Goal: Feedback & Contribution: Leave review/rating

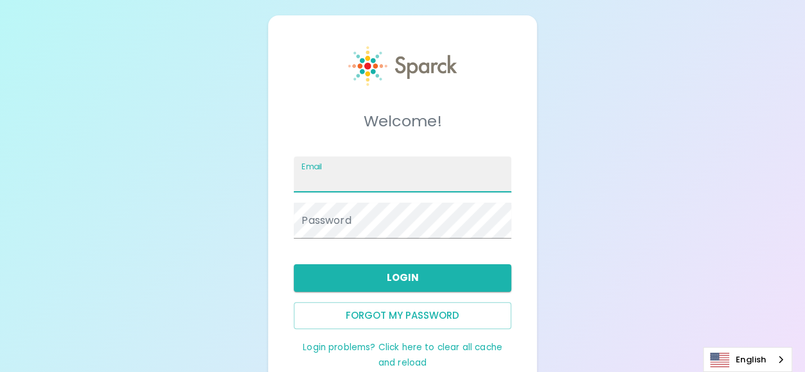
click at [384, 184] on input "Email" at bounding box center [402, 175] width 217 height 36
type input "[PERSON_NAME][EMAIL_ADDRESS][PERSON_NAME][DOMAIN_NAME]"
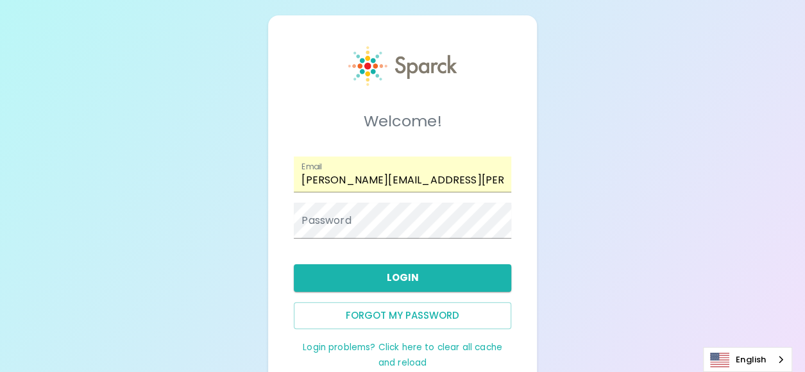
scroll to position [44, 0]
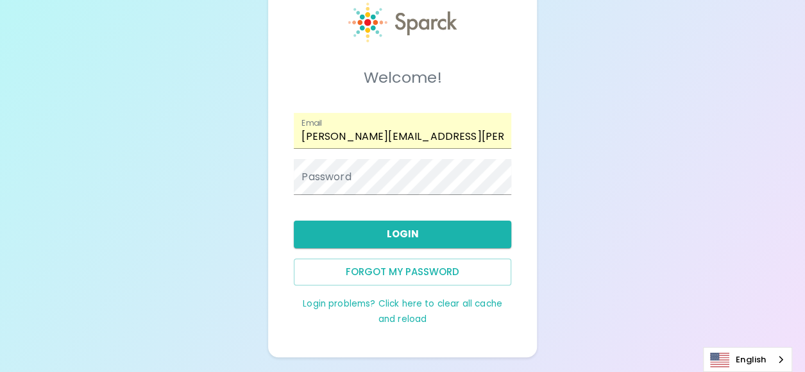
click at [719, 175] on div "Welcome! Email [PERSON_NAME][EMAIL_ADDRESS][PERSON_NAME][DOMAIN_NAME] Password …" at bounding box center [402, 164] width 805 height 416
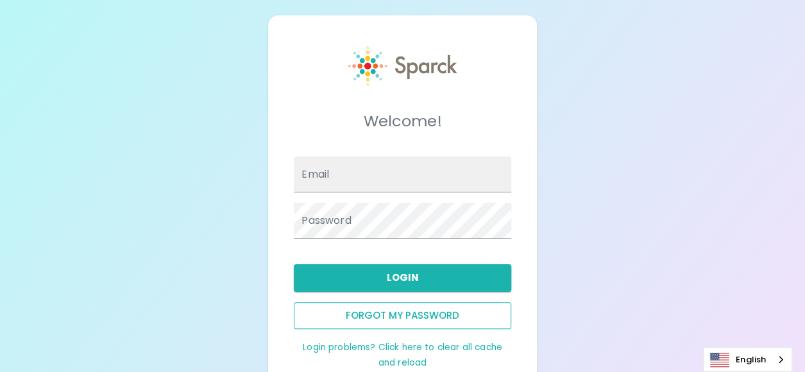
click at [408, 313] on button "Forgot my password" at bounding box center [402, 315] width 217 height 27
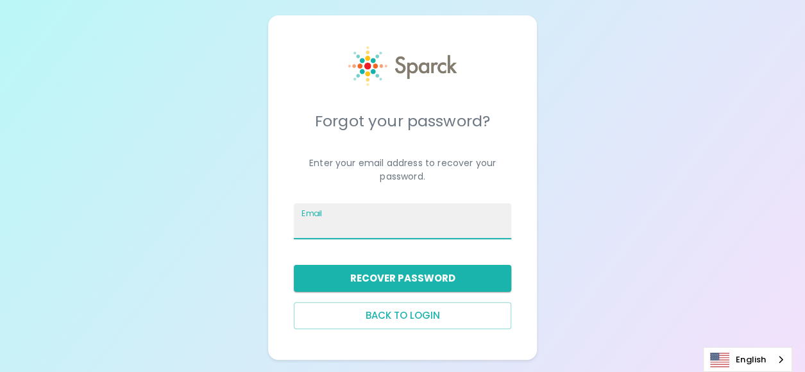
click at [392, 232] on input "Email" at bounding box center [402, 221] width 217 height 36
type input "[PERSON_NAME][EMAIL_ADDRESS][PERSON_NAME][DOMAIN_NAME]"
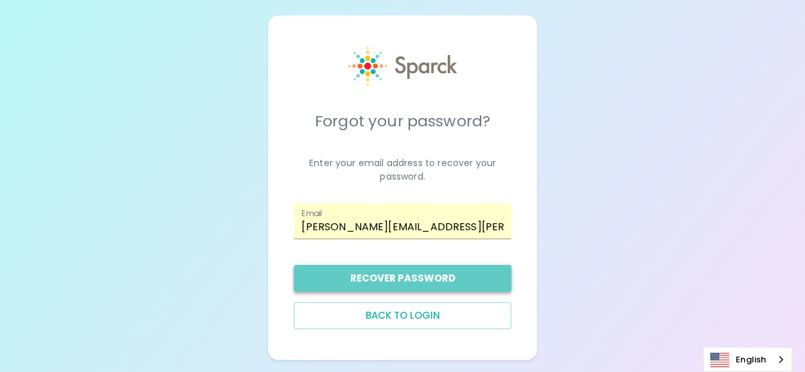
click at [407, 284] on button "Recover Password" at bounding box center [402, 278] width 217 height 27
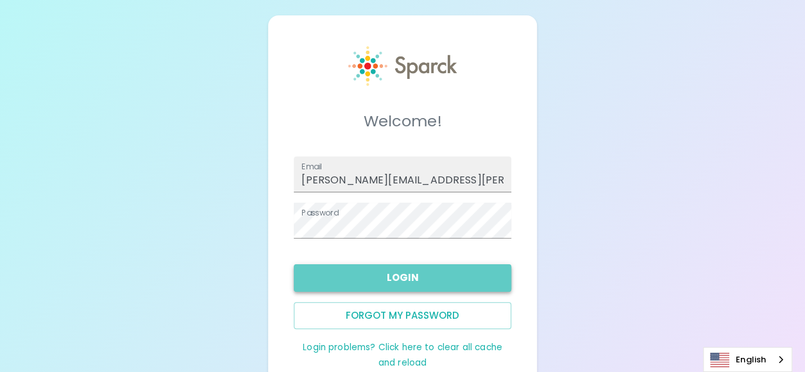
click at [398, 282] on button "Login" at bounding box center [402, 277] width 217 height 27
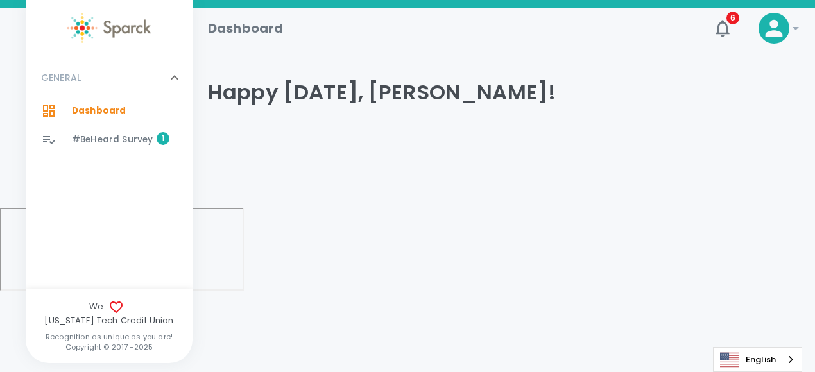
click at [121, 144] on span "#BeHeard Survey" at bounding box center [112, 139] width 81 height 13
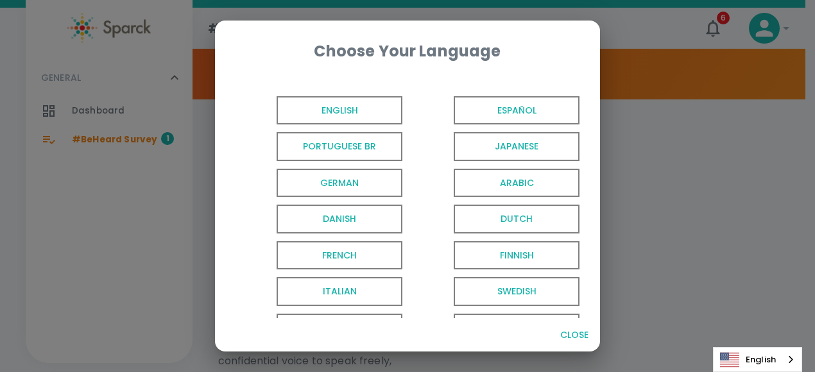
click at [341, 115] on span "English" at bounding box center [340, 110] width 126 height 29
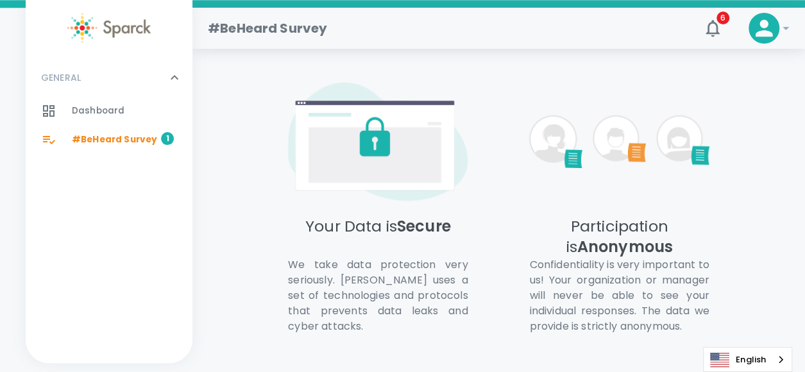
scroll to position [1117, 0]
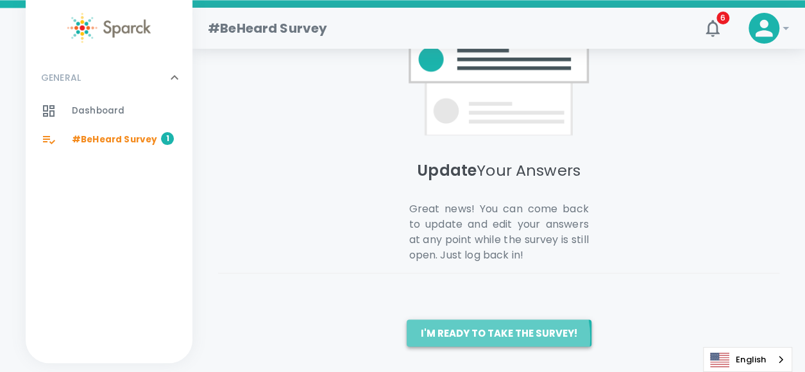
click at [491, 337] on button "I'm ready to take the survey!" at bounding box center [499, 333] width 185 height 27
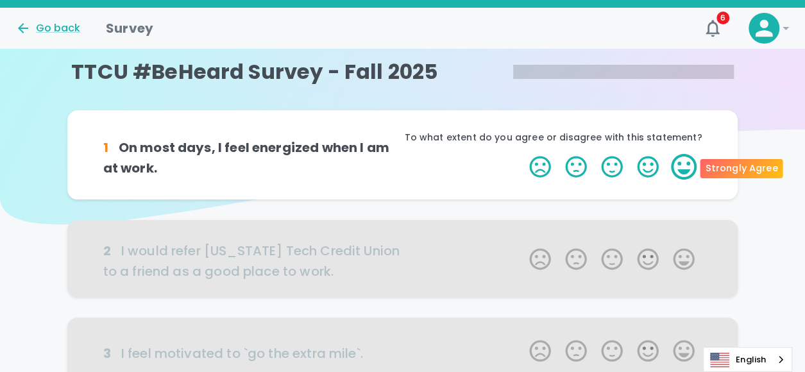
click at [683, 164] on label "5 Stars" at bounding box center [684, 167] width 36 height 26
click at [522, 154] on input "5 Stars" at bounding box center [522, 153] width 1 height 1
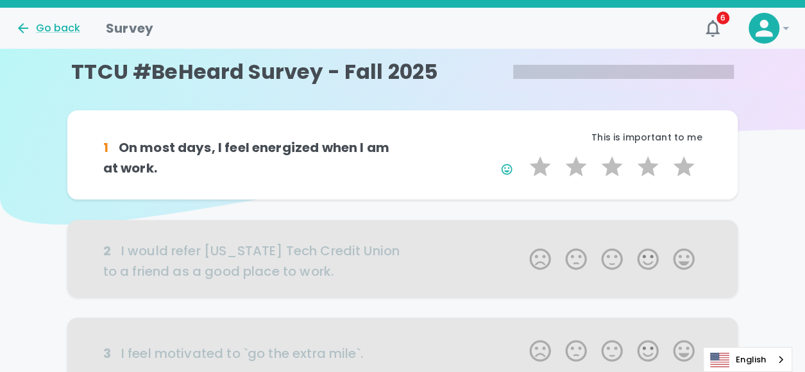
click at [684, 257] on div at bounding box center [402, 258] width 671 height 77
click at [605, 167] on label "3 Stars" at bounding box center [612, 167] width 36 height 26
click at [522, 154] on input "3 Stars" at bounding box center [522, 153] width 1 height 1
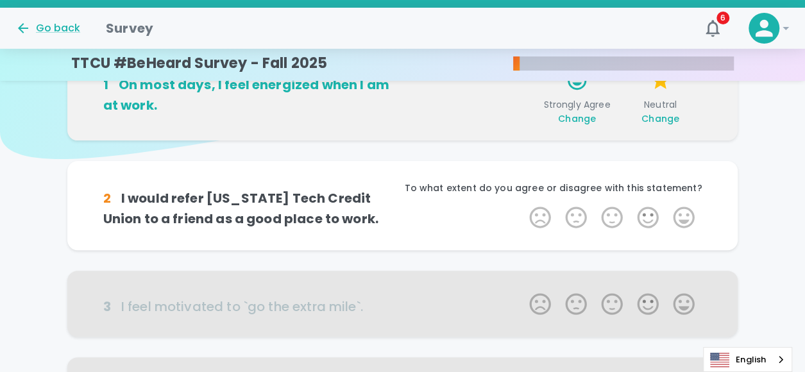
scroll to position [128, 0]
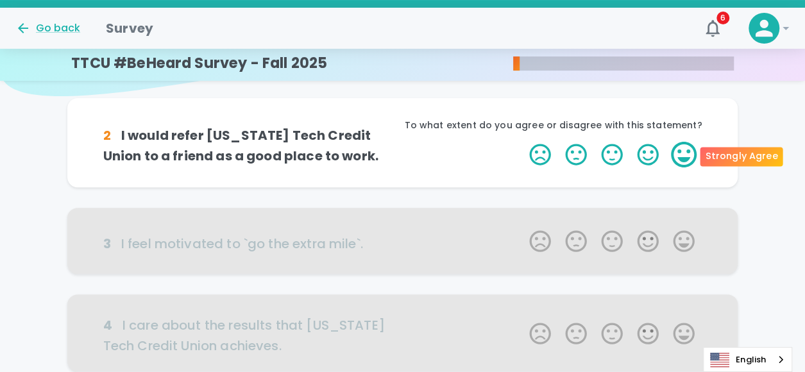
click at [683, 161] on label "5 Stars" at bounding box center [684, 155] width 36 height 26
click at [522, 142] on input "5 Stars" at bounding box center [522, 141] width 1 height 1
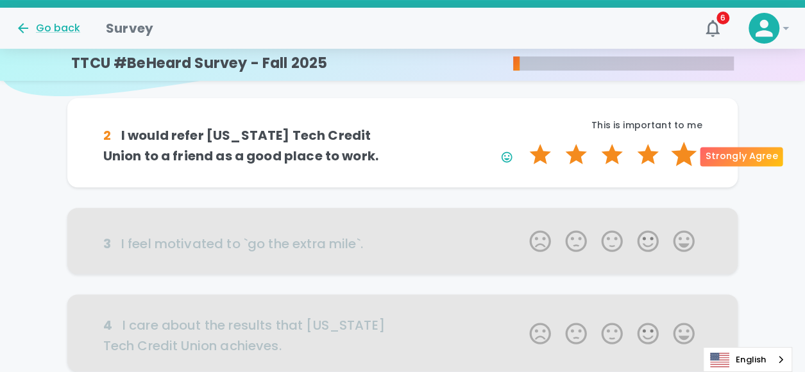
click at [683, 159] on label "5 Stars" at bounding box center [684, 155] width 36 height 26
click at [522, 142] on input "5 Stars" at bounding box center [522, 141] width 1 height 1
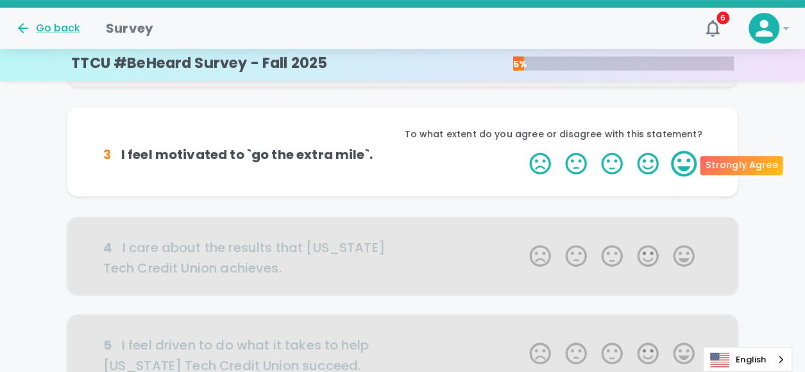
scroll to position [241, 0]
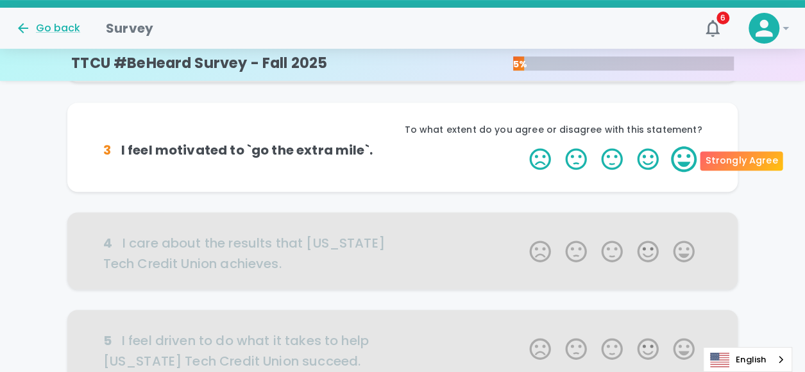
click at [683, 161] on label "5 Stars" at bounding box center [684, 159] width 36 height 26
click at [522, 146] on input "5 Stars" at bounding box center [522, 146] width 1 height 1
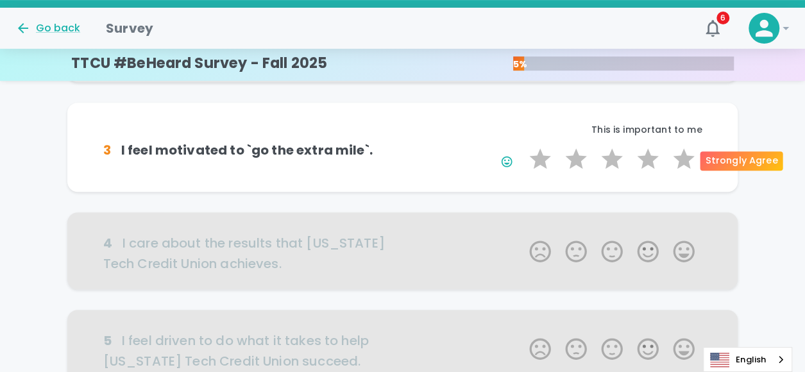
click at [683, 161] on label "5 Stars" at bounding box center [684, 159] width 36 height 26
click at [522, 146] on input "5 Stars" at bounding box center [522, 146] width 1 height 1
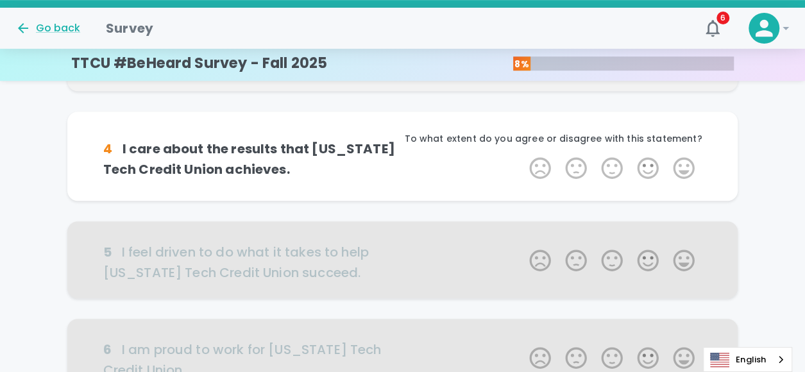
scroll to position [354, 0]
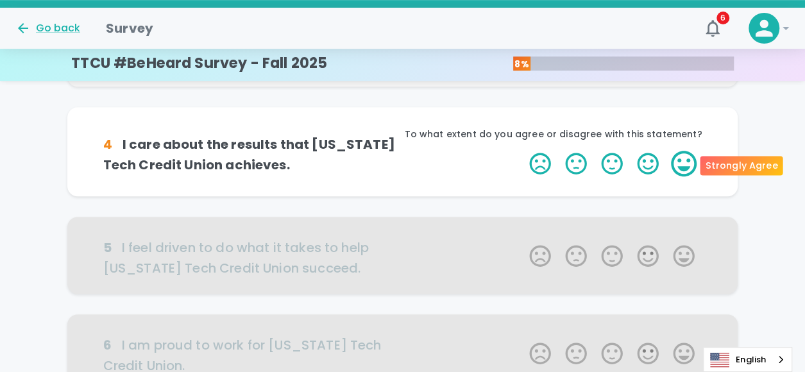
click at [687, 166] on label "5 Stars" at bounding box center [684, 164] width 36 height 26
click at [522, 151] on input "5 Stars" at bounding box center [522, 150] width 1 height 1
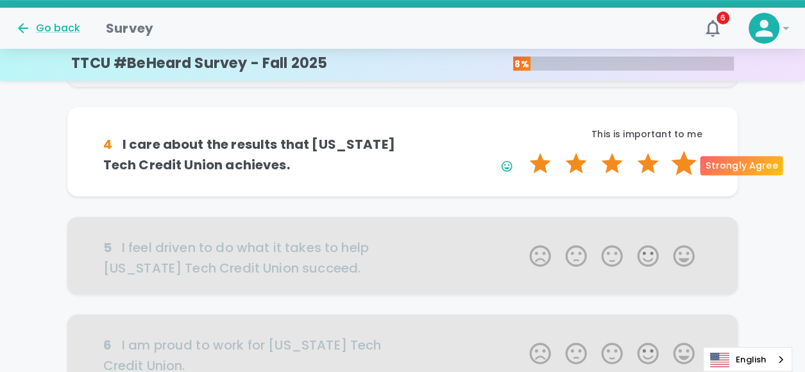
click at [687, 166] on label "5 Stars" at bounding box center [684, 164] width 36 height 26
click at [522, 151] on input "5 Stars" at bounding box center [522, 150] width 1 height 1
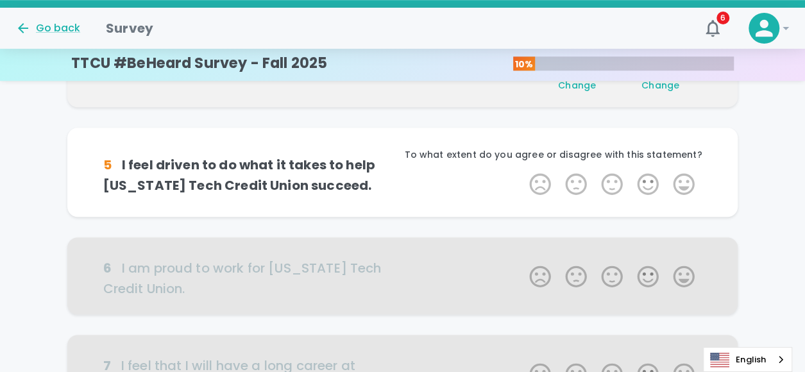
scroll to position [467, 0]
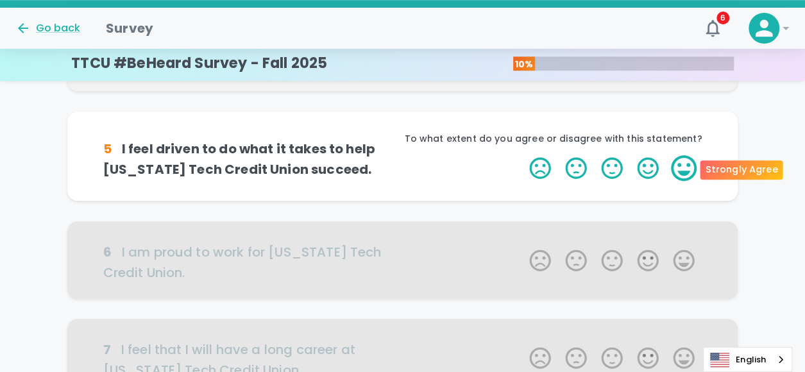
click at [696, 169] on label "5 Stars" at bounding box center [684, 168] width 36 height 26
click at [522, 155] on input "5 Stars" at bounding box center [522, 155] width 1 height 1
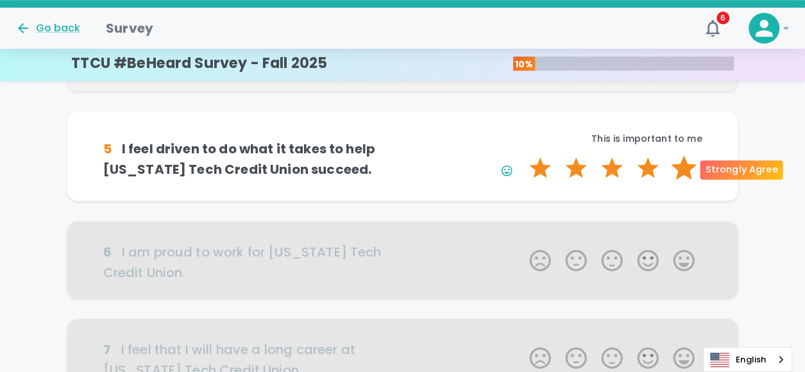
click at [691, 169] on label "5 Stars" at bounding box center [684, 168] width 36 height 26
click at [522, 155] on input "5 Stars" at bounding box center [522, 155] width 1 height 1
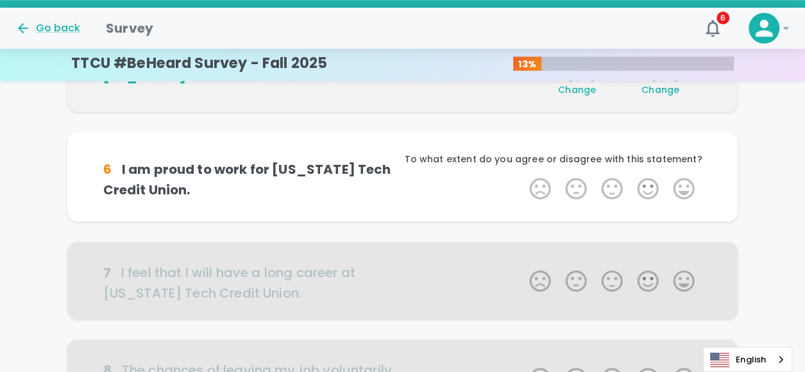
scroll to position [580, 0]
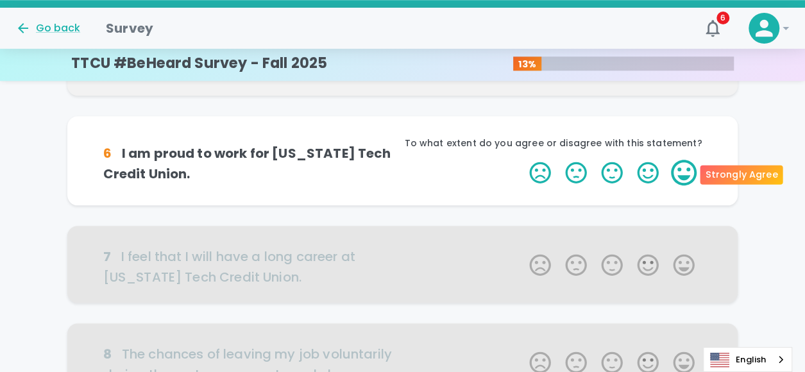
click at [691, 175] on label "5 Stars" at bounding box center [684, 173] width 36 height 26
click at [522, 160] on input "5 Stars" at bounding box center [522, 159] width 1 height 1
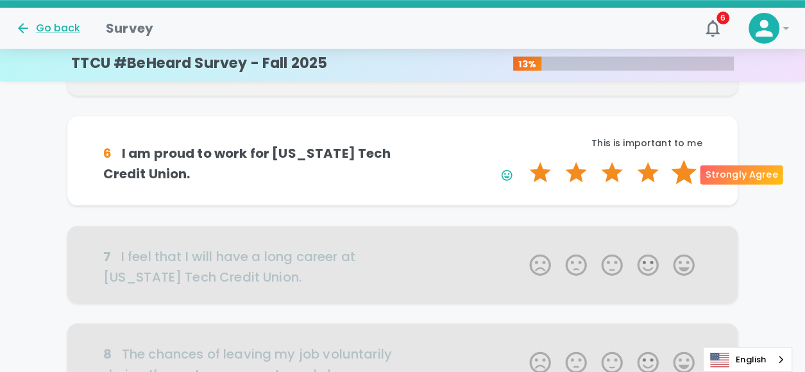
click at [689, 175] on label "5 Stars" at bounding box center [684, 173] width 36 height 26
click at [522, 160] on input "5 Stars" at bounding box center [522, 159] width 1 height 1
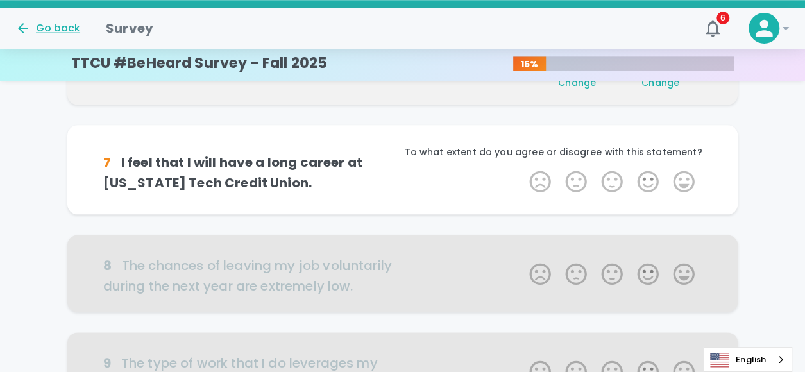
scroll to position [693, 0]
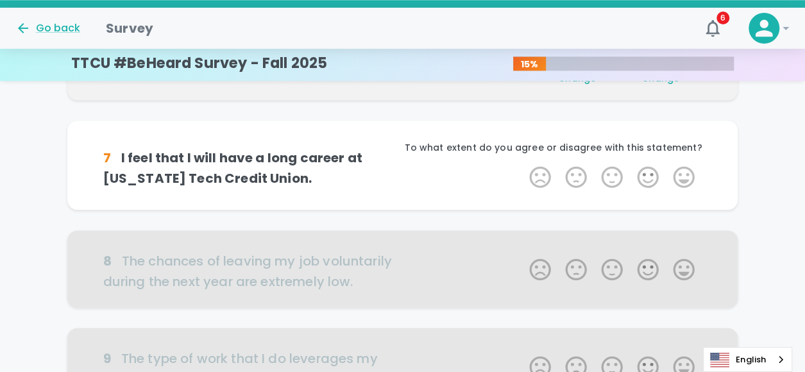
click at [689, 175] on label "5 Stars" at bounding box center [684, 177] width 36 height 26
click at [522, 164] on input "5 Stars" at bounding box center [522, 164] width 1 height 1
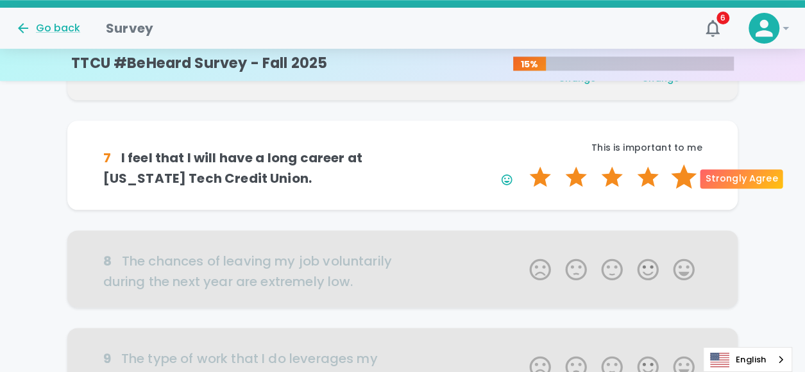
click at [683, 178] on label "5 Stars" at bounding box center [684, 177] width 36 height 26
click at [522, 164] on input "5 Stars" at bounding box center [522, 164] width 1 height 1
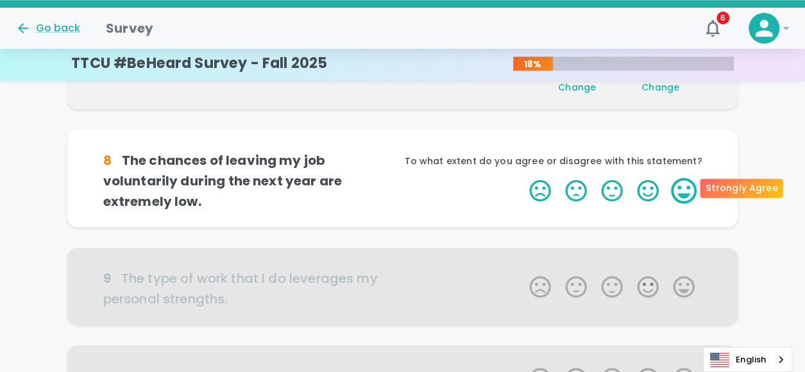
scroll to position [806, 0]
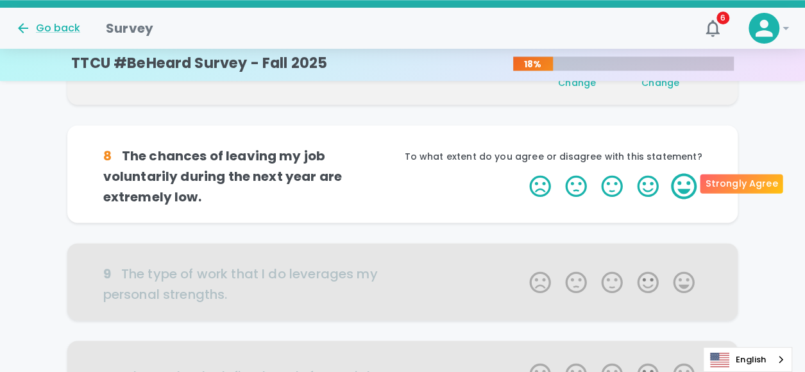
click at [691, 184] on label "5 Stars" at bounding box center [684, 186] width 36 height 26
click at [522, 173] on input "5 Stars" at bounding box center [522, 173] width 1 height 1
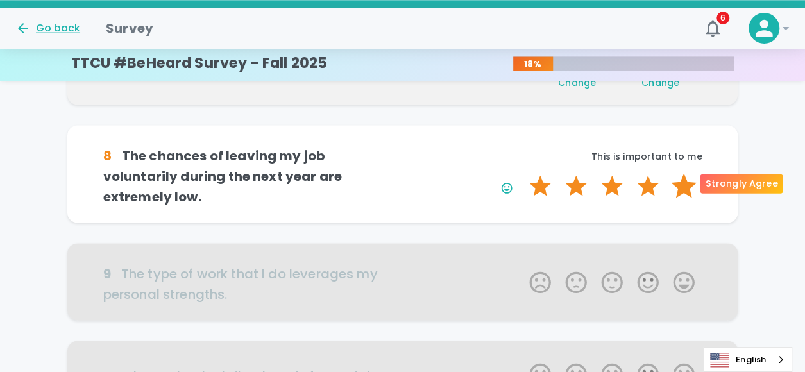
click at [689, 184] on label "5 Stars" at bounding box center [684, 186] width 36 height 26
click at [522, 173] on input "5 Stars" at bounding box center [522, 173] width 1 height 1
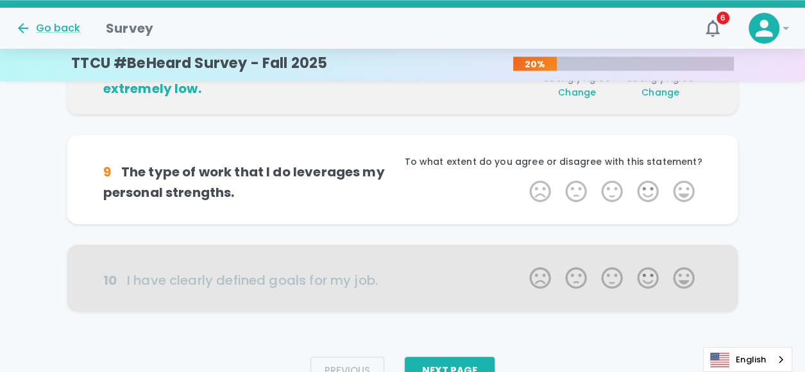
scroll to position [919, 0]
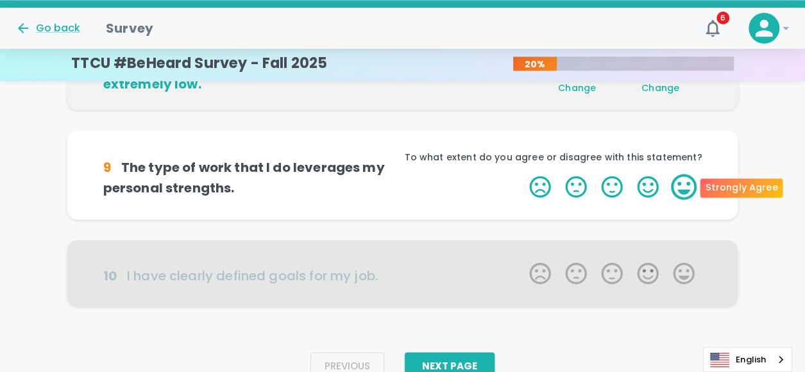
click at [691, 195] on label "5 Stars" at bounding box center [684, 187] width 36 height 26
click at [522, 174] on input "5 Stars" at bounding box center [522, 173] width 1 height 1
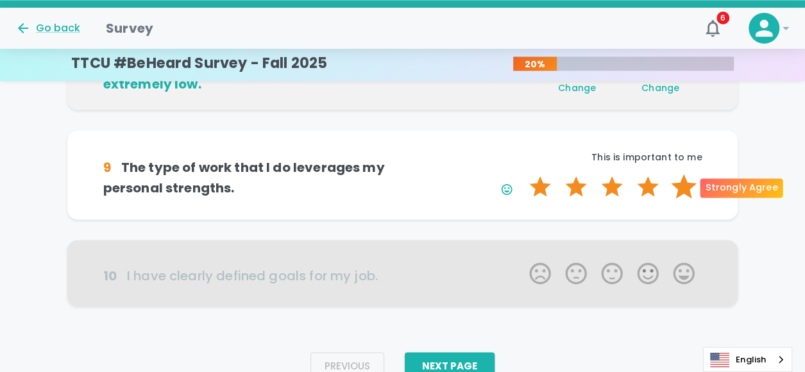
click at [690, 191] on label "5 Stars" at bounding box center [684, 187] width 36 height 26
click at [522, 174] on input "5 Stars" at bounding box center [522, 173] width 1 height 1
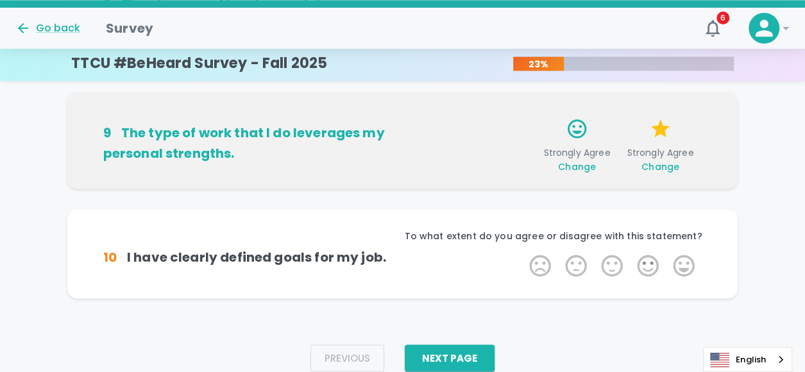
scroll to position [977, 0]
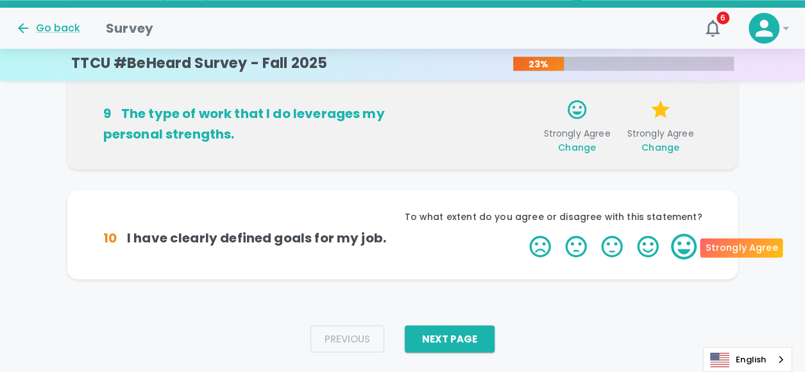
click at [694, 247] on label "5 Stars" at bounding box center [684, 247] width 36 height 26
click at [522, 234] on input "5 Stars" at bounding box center [522, 233] width 1 height 1
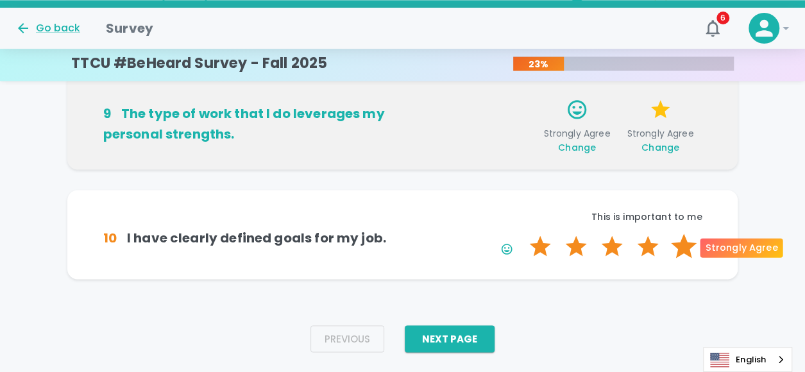
click at [685, 247] on label "5 Stars" at bounding box center [684, 247] width 36 height 26
click at [522, 234] on input "5 Stars" at bounding box center [522, 233] width 1 height 1
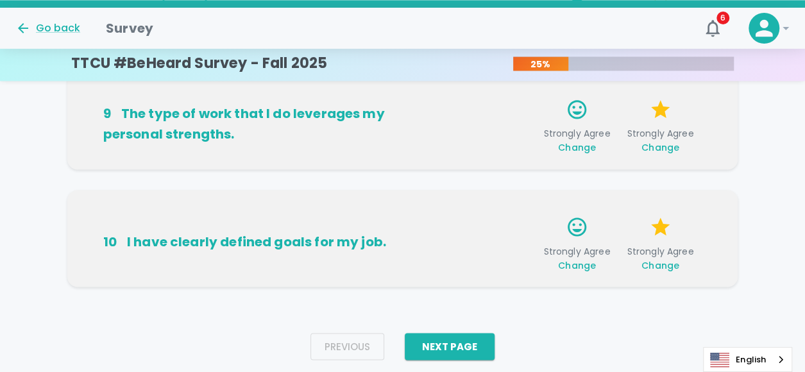
scroll to position [1008, 0]
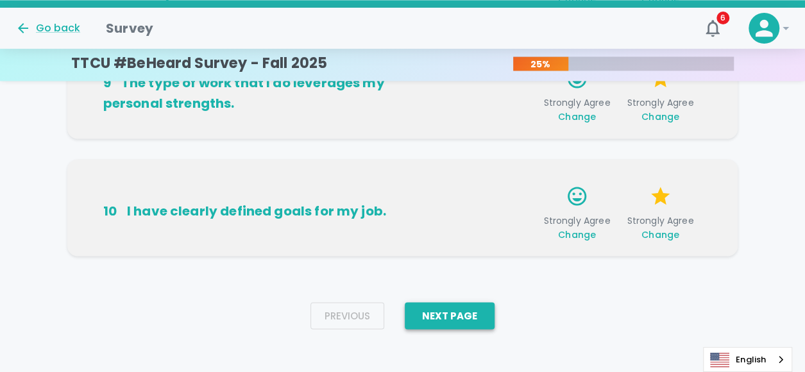
click at [451, 315] on button "Next Page" at bounding box center [450, 315] width 90 height 27
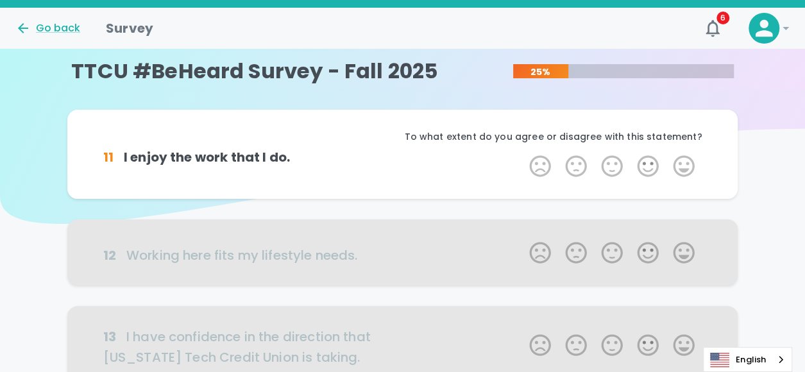
scroll to position [0, 0]
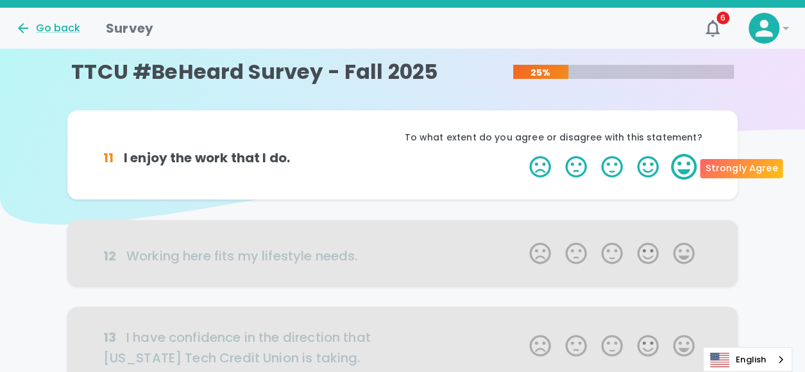
click at [690, 164] on label "5 Stars" at bounding box center [684, 167] width 36 height 26
click at [522, 154] on input "5 Stars" at bounding box center [522, 153] width 1 height 1
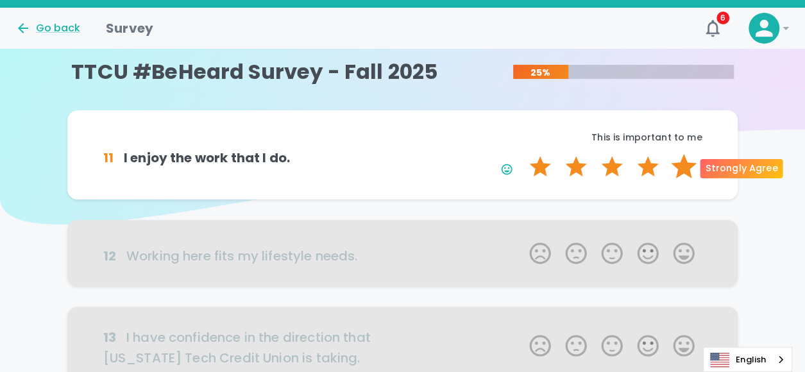
click at [687, 171] on label "5 Stars" at bounding box center [684, 167] width 36 height 26
click at [522, 154] on input "5 Stars" at bounding box center [522, 153] width 1 height 1
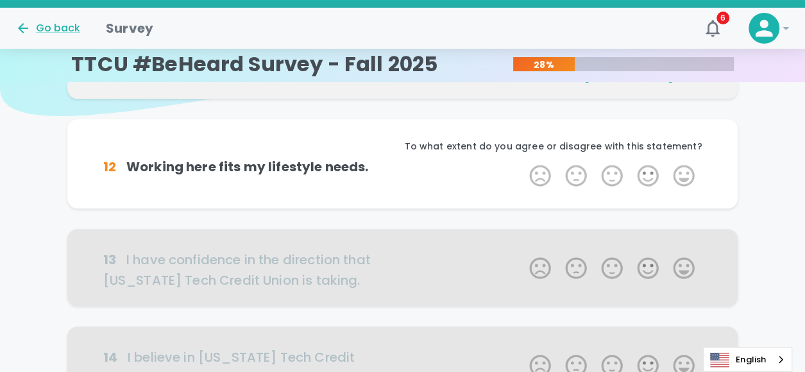
scroll to position [113, 0]
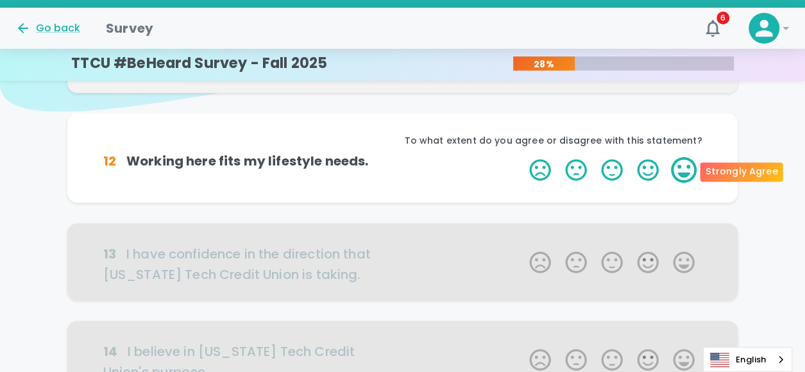
click at [682, 165] on label "5 Stars" at bounding box center [684, 170] width 36 height 26
click at [522, 157] on input "5 Stars" at bounding box center [522, 157] width 1 height 1
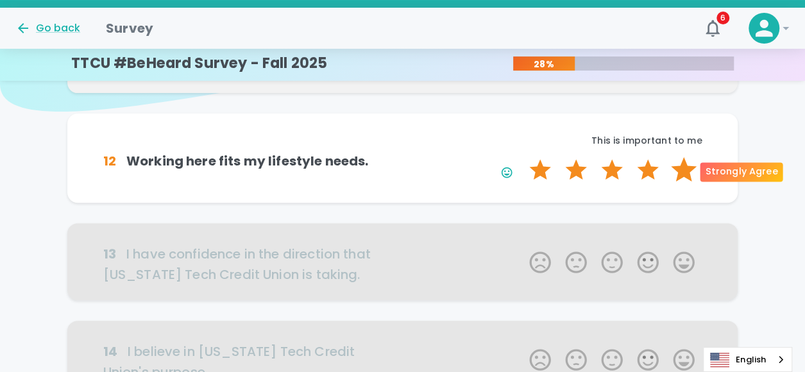
click at [682, 172] on label "5 Stars" at bounding box center [684, 170] width 36 height 26
click at [522, 157] on input "5 Stars" at bounding box center [522, 157] width 1 height 1
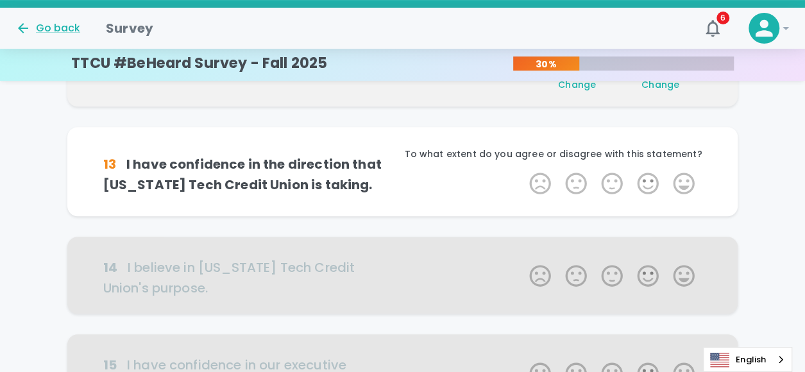
scroll to position [226, 0]
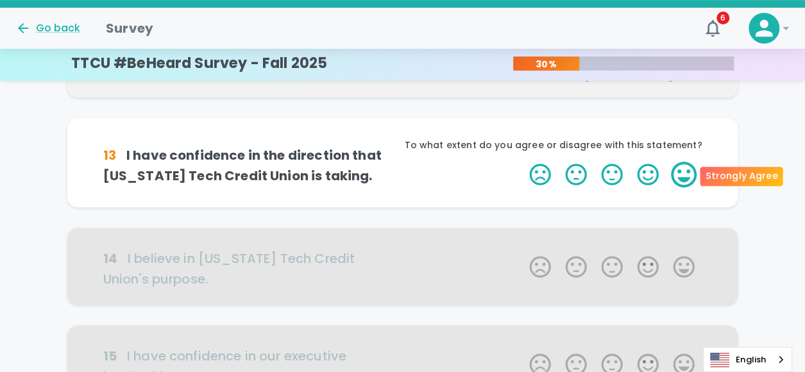
click at [691, 176] on label "5 Stars" at bounding box center [684, 175] width 36 height 26
click at [522, 162] on input "5 Stars" at bounding box center [522, 161] width 1 height 1
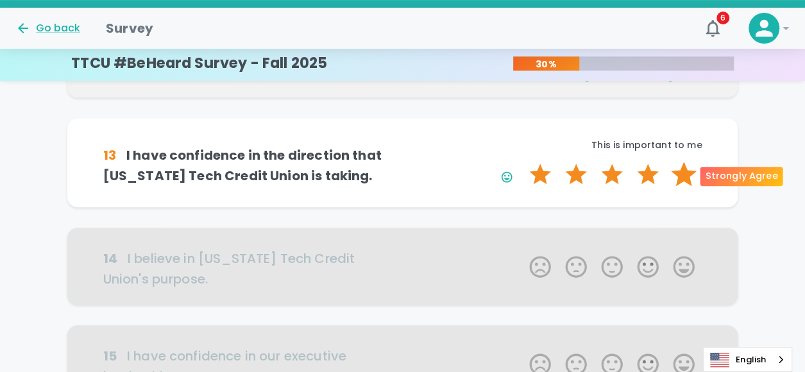
click at [689, 176] on label "5 Stars" at bounding box center [684, 175] width 36 height 26
click at [522, 162] on input "5 Stars" at bounding box center [522, 161] width 1 height 1
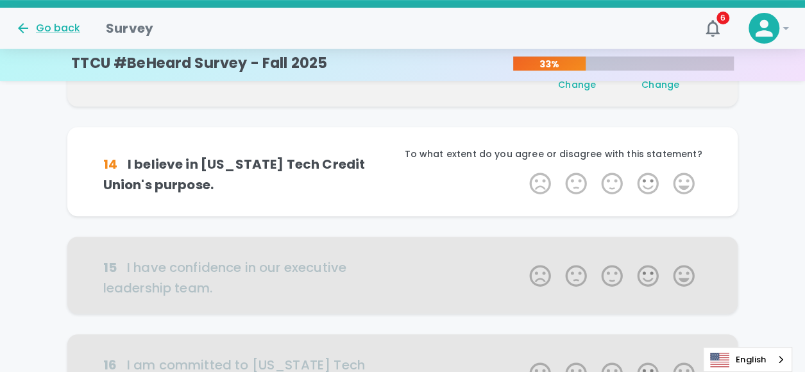
scroll to position [339, 0]
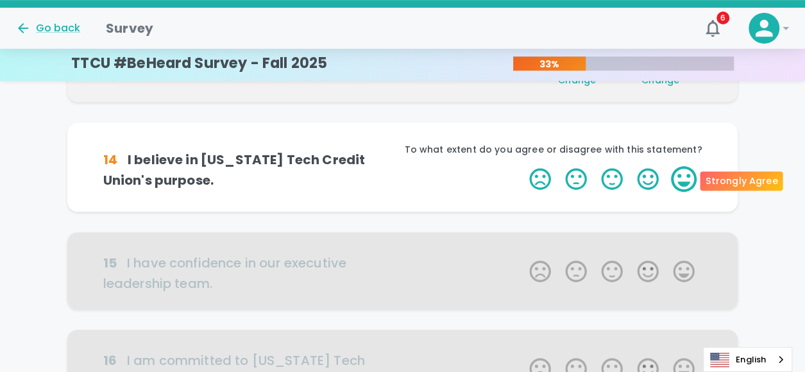
click at [693, 180] on label "5 Stars" at bounding box center [684, 179] width 36 height 26
click at [522, 166] on input "5 Stars" at bounding box center [522, 166] width 1 height 1
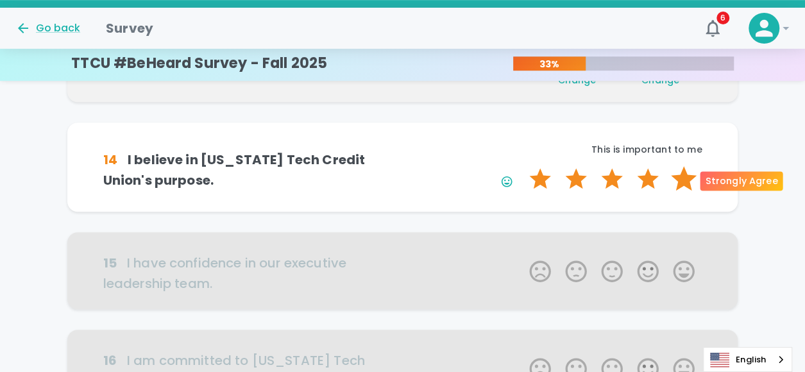
click at [686, 181] on label "5 Stars" at bounding box center [684, 179] width 36 height 26
click at [522, 166] on input "5 Stars" at bounding box center [522, 166] width 1 height 1
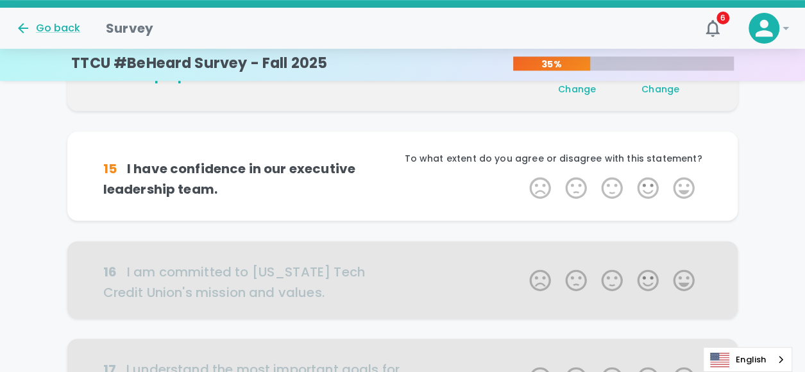
scroll to position [452, 0]
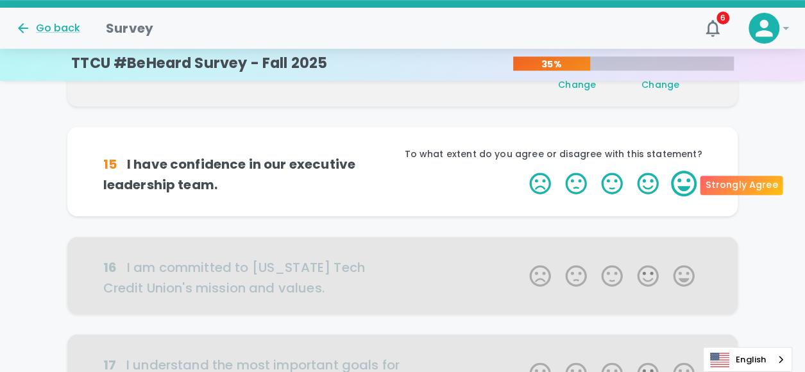
click at [692, 184] on label "5 Stars" at bounding box center [684, 184] width 36 height 26
click at [522, 171] on input "5 Stars" at bounding box center [522, 170] width 1 height 1
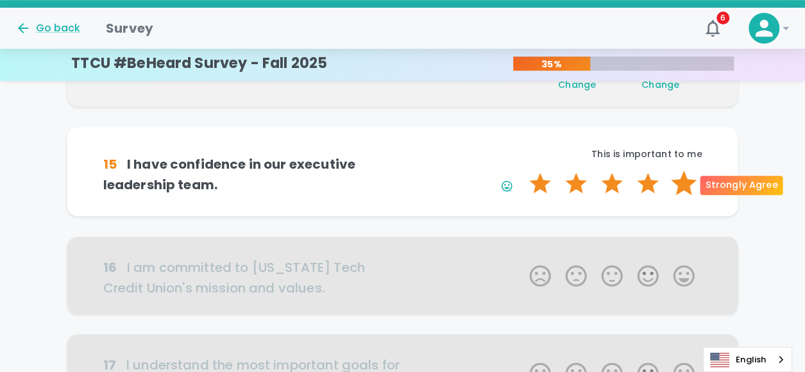
click at [689, 184] on label "5 Stars" at bounding box center [684, 184] width 36 height 26
click at [522, 171] on input "5 Stars" at bounding box center [522, 170] width 1 height 1
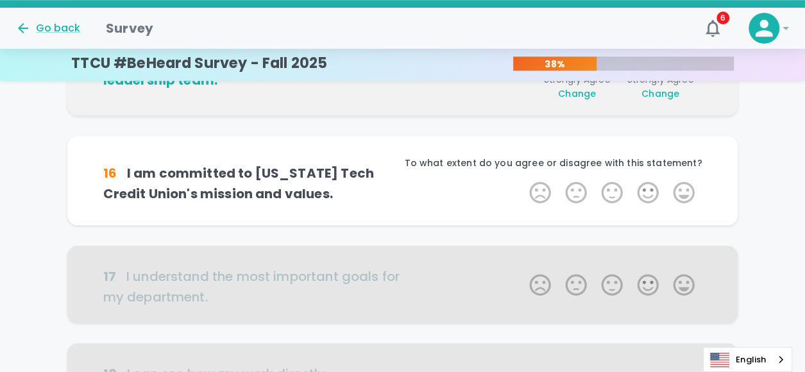
scroll to position [565, 0]
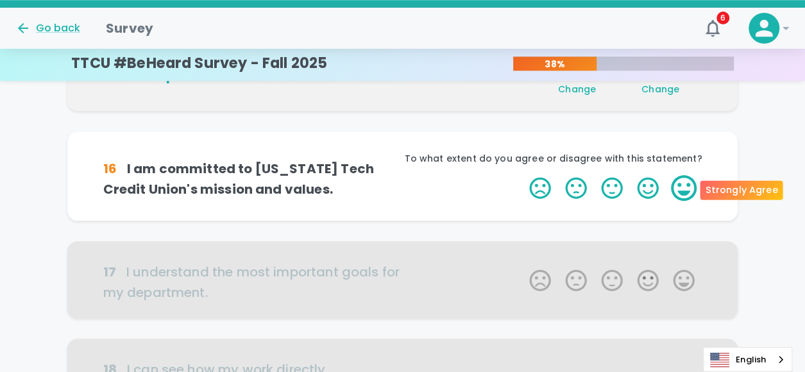
click at [690, 189] on label "5 Stars" at bounding box center [684, 188] width 36 height 26
click at [522, 175] on input "5 Stars" at bounding box center [522, 175] width 1 height 1
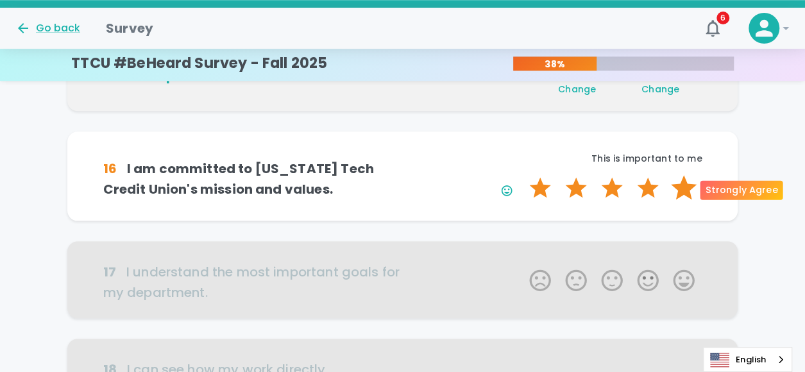
click at [685, 189] on label "5 Stars" at bounding box center [684, 188] width 36 height 26
click at [522, 175] on input "5 Stars" at bounding box center [522, 175] width 1 height 1
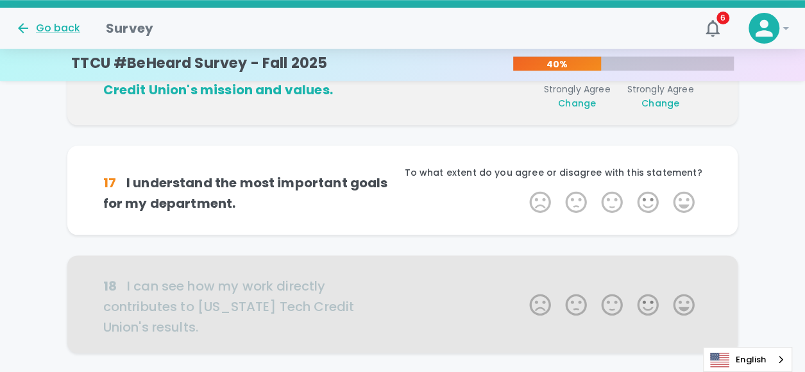
scroll to position [678, 0]
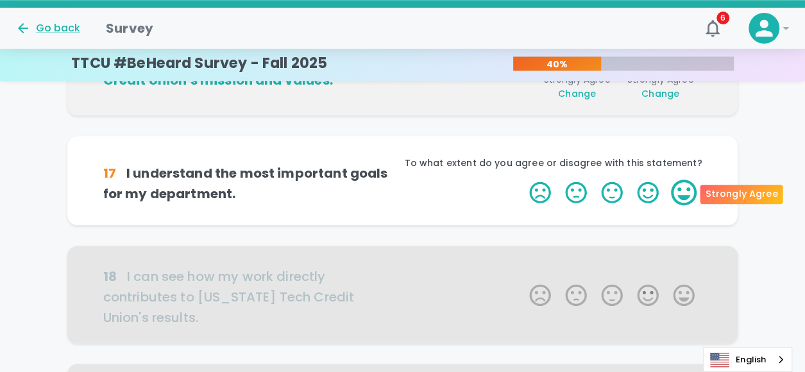
click at [684, 200] on label "5 Stars" at bounding box center [684, 193] width 36 height 26
click at [522, 180] on input "5 Stars" at bounding box center [522, 179] width 1 height 1
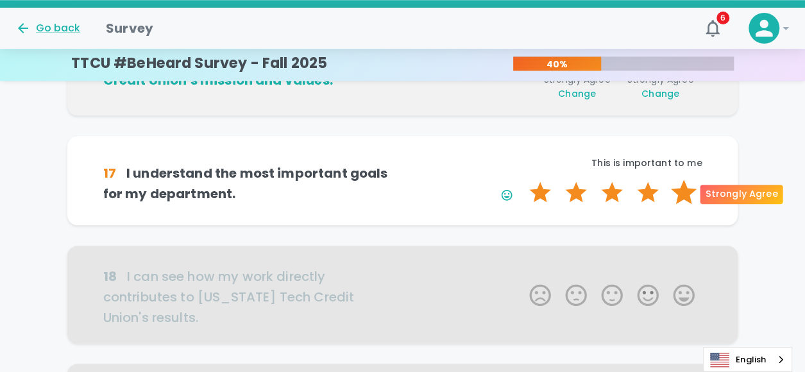
click at [684, 194] on label "5 Stars" at bounding box center [684, 193] width 36 height 26
click at [522, 180] on input "5 Stars" at bounding box center [522, 179] width 1 height 1
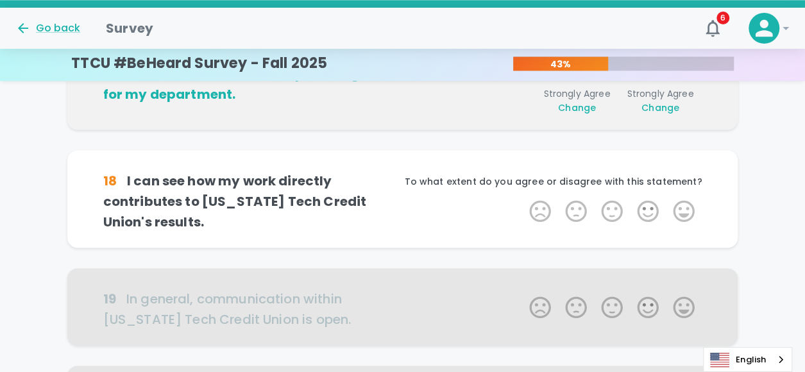
scroll to position [791, 0]
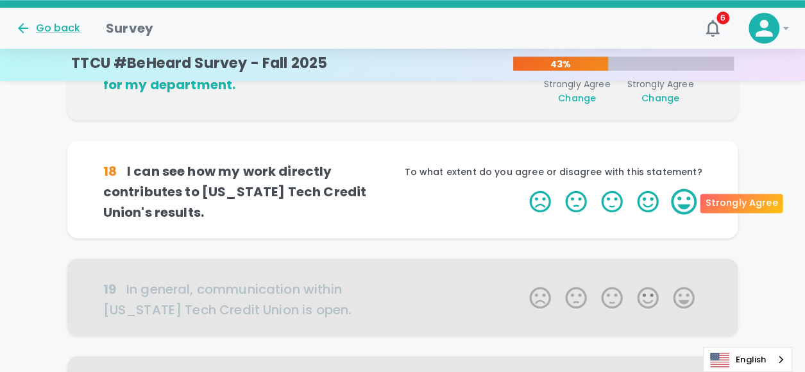
click at [688, 207] on label "5 Stars" at bounding box center [684, 202] width 36 height 26
click at [522, 189] on input "5 Stars" at bounding box center [522, 188] width 1 height 1
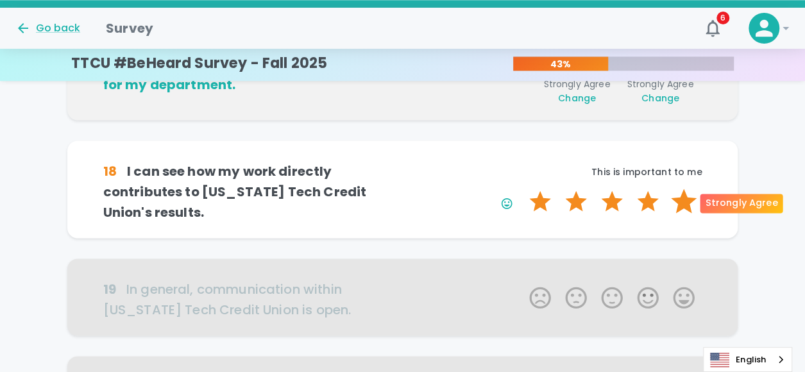
click at [685, 202] on label "5 Stars" at bounding box center [684, 202] width 36 height 26
click at [522, 189] on input "5 Stars" at bounding box center [522, 188] width 1 height 1
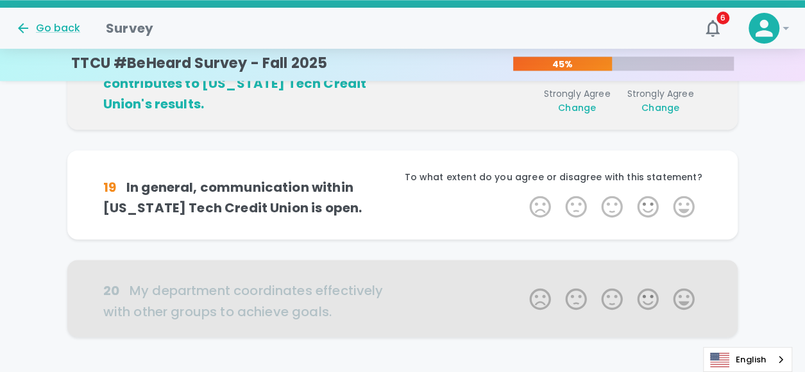
scroll to position [904, 0]
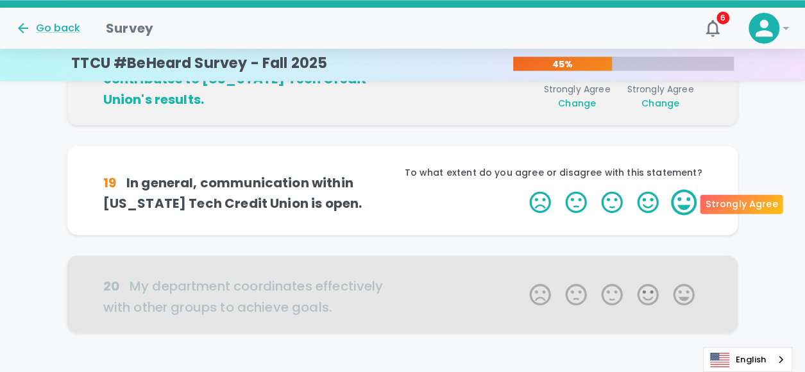
click at [684, 210] on label "5 Stars" at bounding box center [684, 202] width 36 height 26
click at [522, 189] on input "5 Stars" at bounding box center [522, 189] width 1 height 1
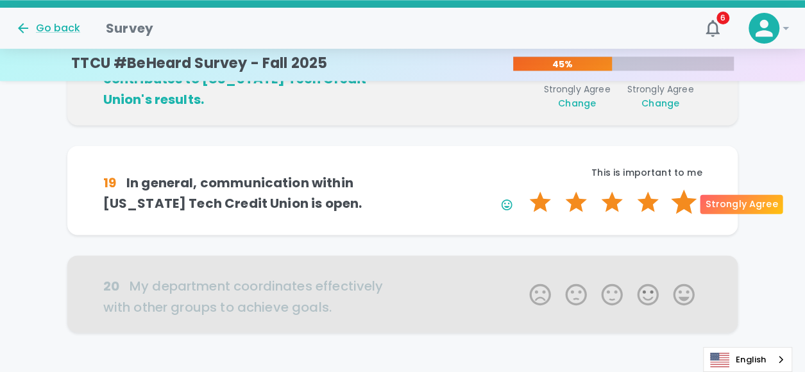
click at [686, 203] on label "5 Stars" at bounding box center [684, 202] width 36 height 26
click at [522, 189] on input "5 Stars" at bounding box center [522, 189] width 1 height 1
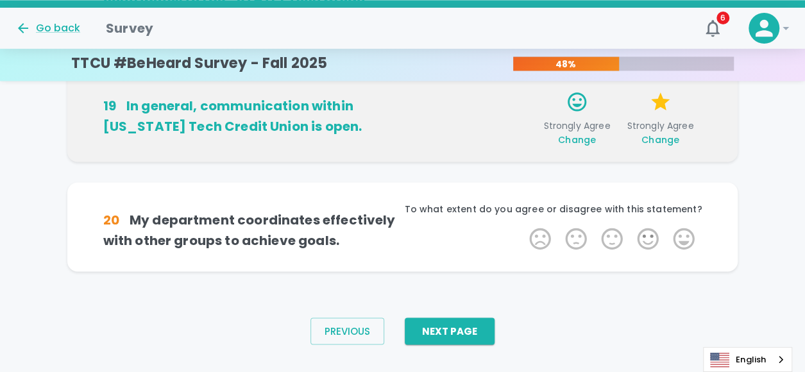
scroll to position [988, 0]
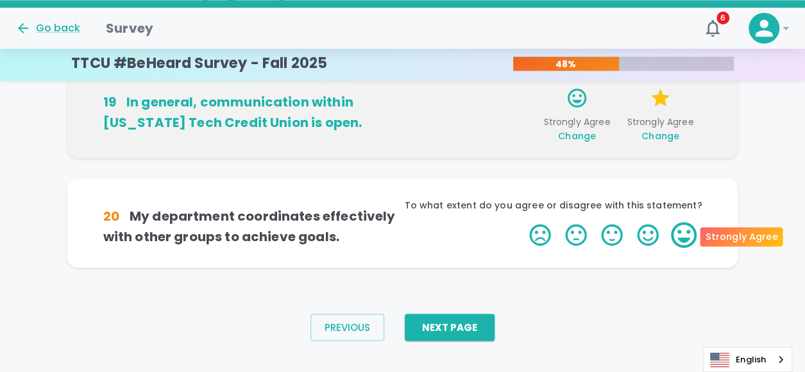
click at [693, 232] on label "5 Stars" at bounding box center [684, 235] width 36 height 26
click at [522, 222] on input "5 Stars" at bounding box center [522, 221] width 1 height 1
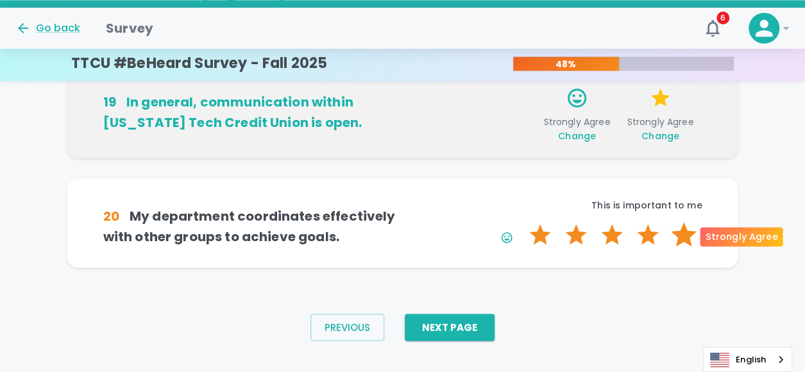
click at [683, 234] on label "5 Stars" at bounding box center [684, 235] width 36 height 26
click at [522, 222] on input "5 Stars" at bounding box center [522, 221] width 1 height 1
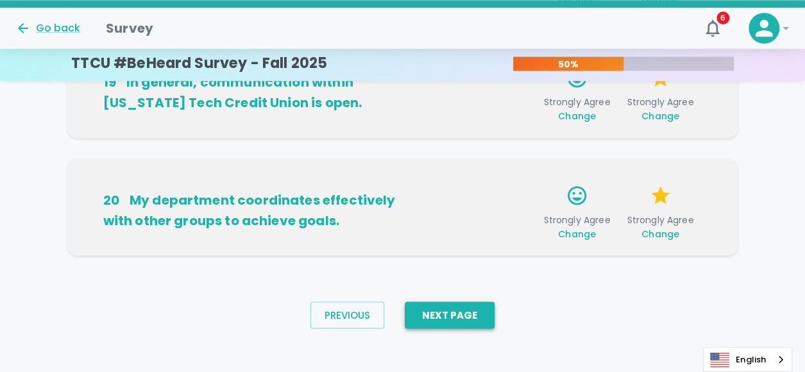
click at [465, 309] on button "Next Page" at bounding box center [450, 315] width 90 height 27
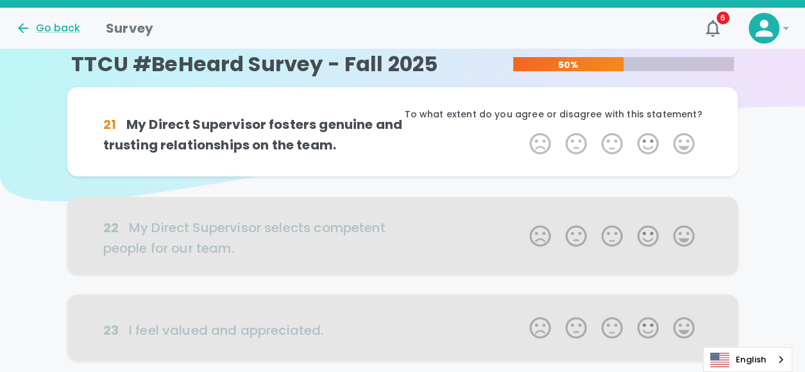
scroll to position [0, 0]
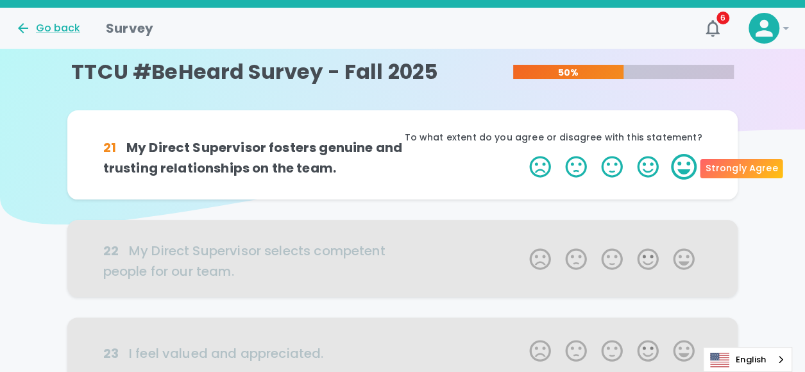
click at [671, 161] on label "5 Stars" at bounding box center [684, 167] width 36 height 26
click at [522, 154] on input "5 Stars" at bounding box center [522, 153] width 1 height 1
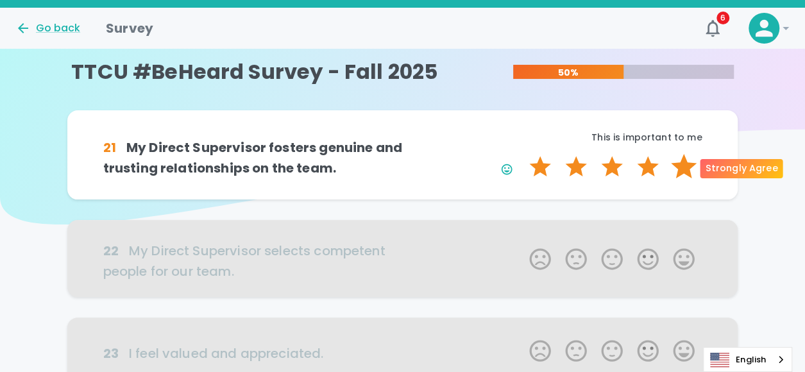
click at [683, 167] on label "5 Stars" at bounding box center [684, 167] width 36 height 26
click at [522, 154] on input "5 Stars" at bounding box center [522, 153] width 1 height 1
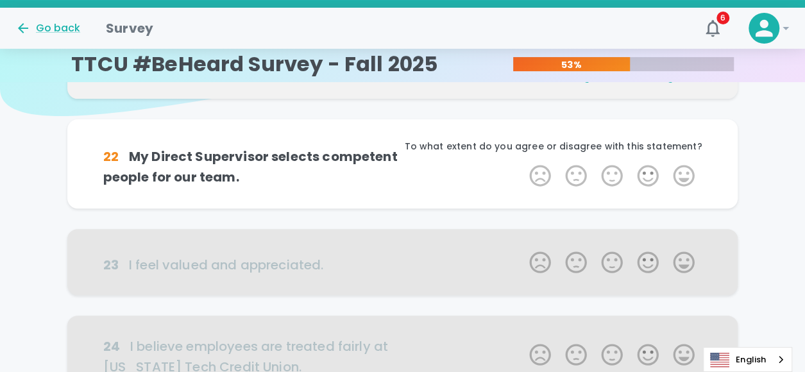
scroll to position [113, 0]
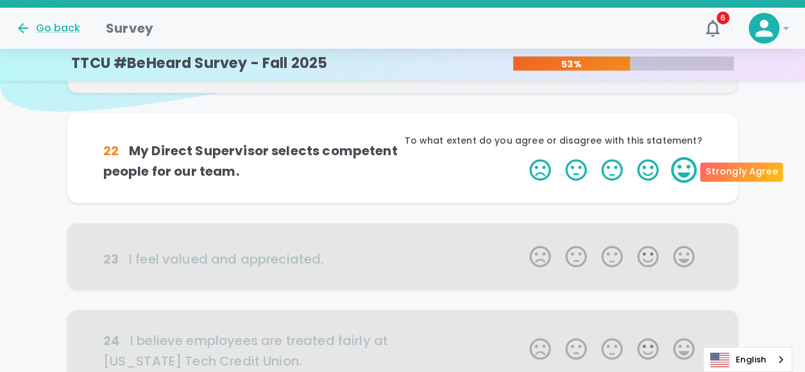
click at [688, 172] on label "5 Stars" at bounding box center [684, 170] width 36 height 26
click at [522, 157] on input "5 Stars" at bounding box center [522, 157] width 1 height 1
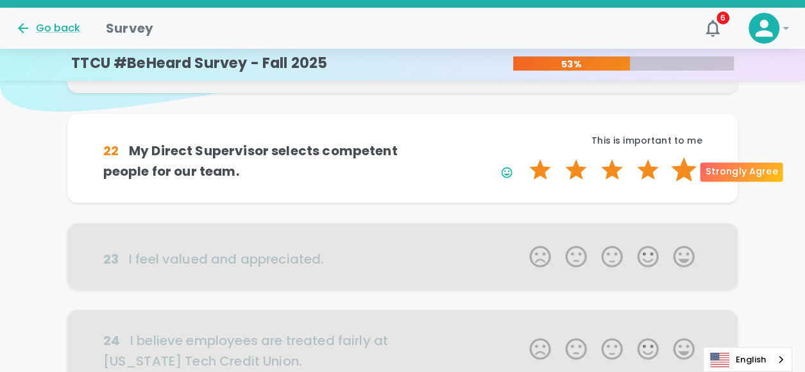
click at [678, 173] on label "5 Stars" at bounding box center [684, 170] width 36 height 26
click at [522, 157] on input "5 Stars" at bounding box center [522, 157] width 1 height 1
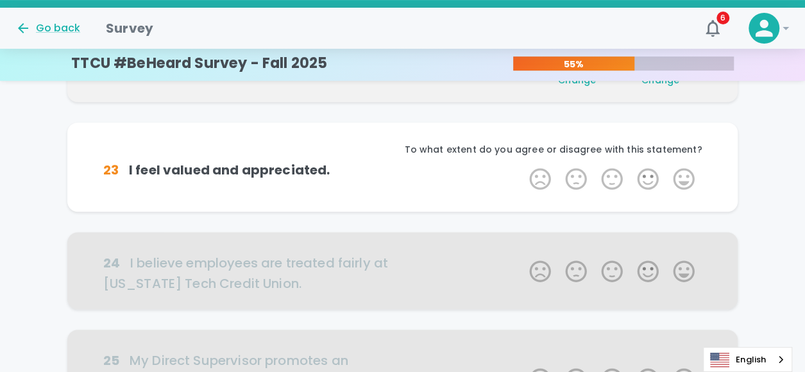
scroll to position [226, 0]
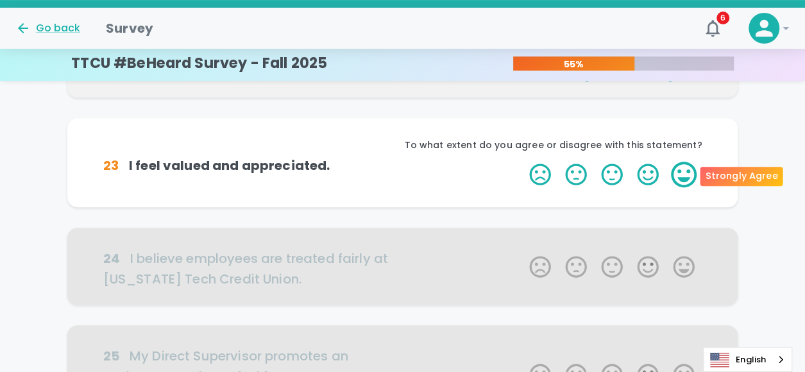
click at [682, 171] on label "5 Stars" at bounding box center [684, 175] width 36 height 26
click at [522, 162] on input "5 Stars" at bounding box center [522, 161] width 1 height 1
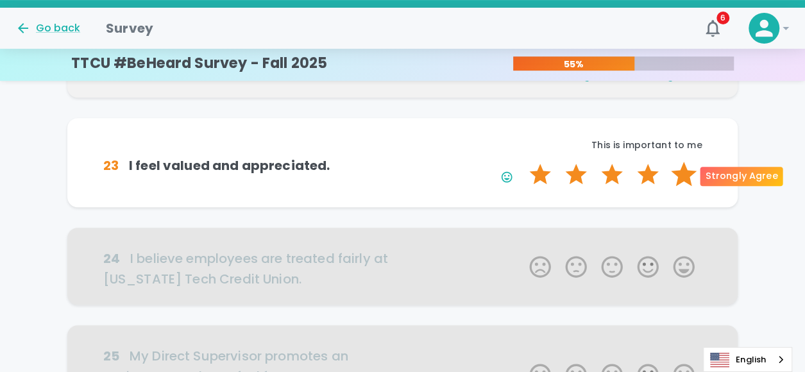
click at [680, 174] on label "5 Stars" at bounding box center [684, 175] width 36 height 26
click at [522, 162] on input "5 Stars" at bounding box center [522, 161] width 1 height 1
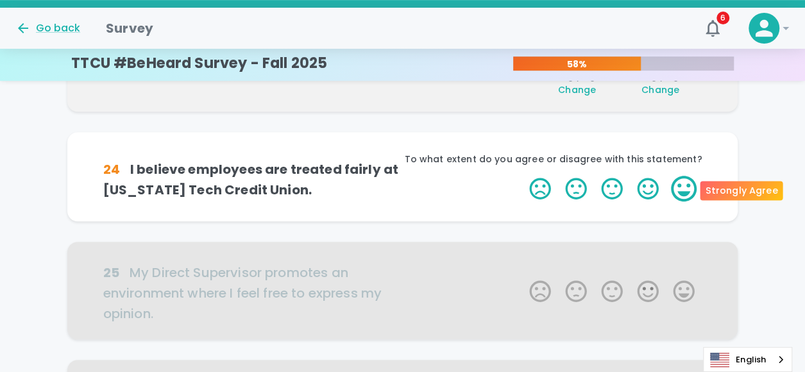
scroll to position [339, 0]
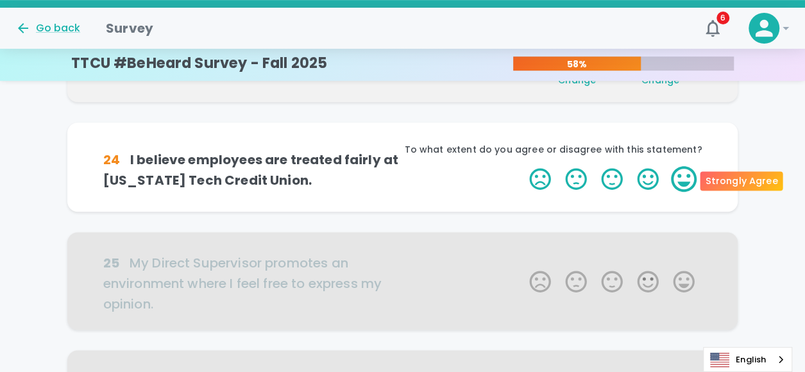
click at [683, 182] on label "5 Stars" at bounding box center [684, 179] width 36 height 26
click at [522, 166] on input "5 Stars" at bounding box center [522, 166] width 1 height 1
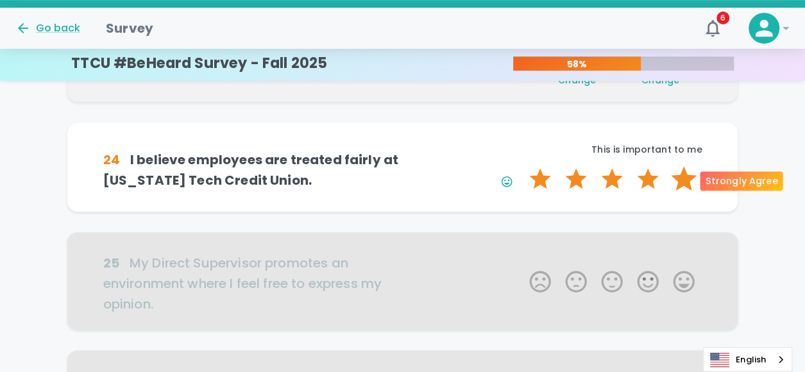
click at [678, 182] on label "5 Stars" at bounding box center [684, 179] width 36 height 26
click at [522, 166] on input "5 Stars" at bounding box center [522, 166] width 1 height 1
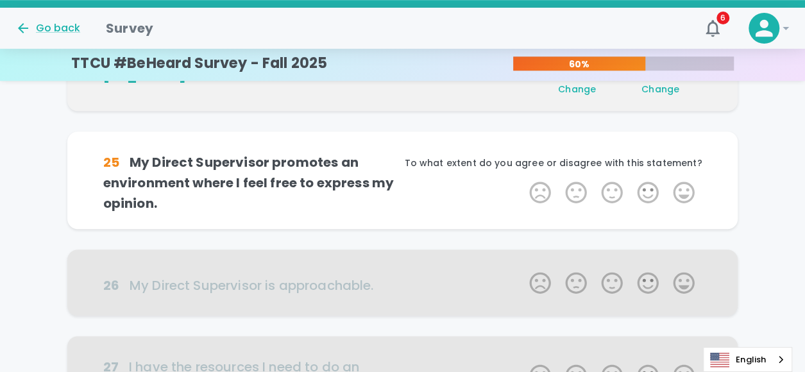
scroll to position [452, 0]
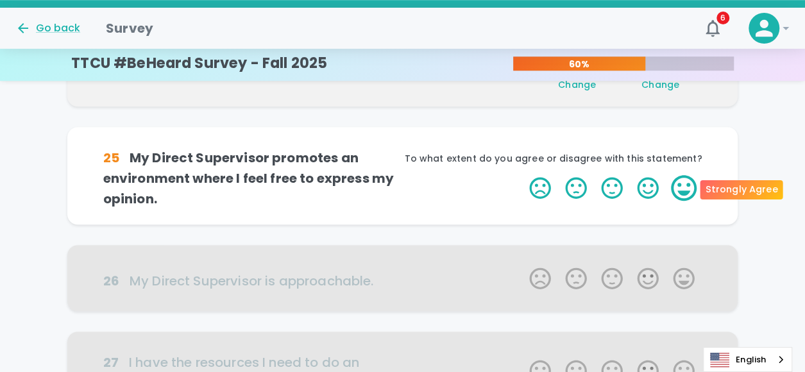
click at [688, 181] on label "5 Stars" at bounding box center [684, 188] width 36 height 26
click at [522, 175] on input "5 Stars" at bounding box center [522, 175] width 1 height 1
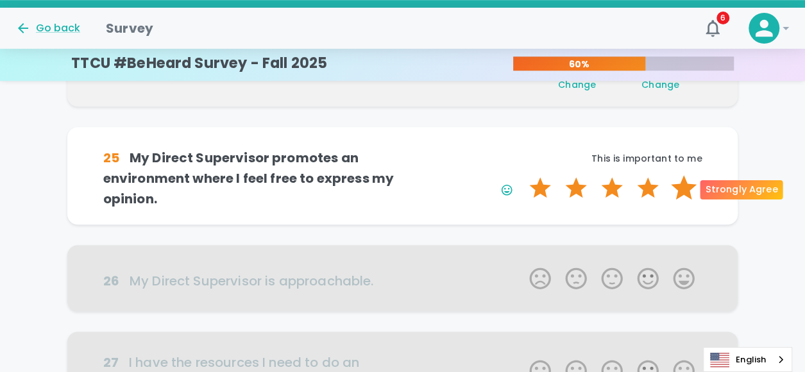
click at [682, 189] on label "5 Stars" at bounding box center [684, 188] width 36 height 26
click at [522, 175] on input "5 Stars" at bounding box center [522, 175] width 1 height 1
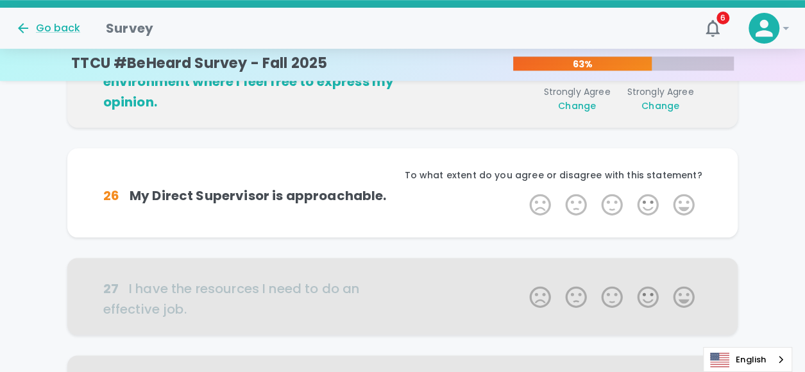
scroll to position [565, 0]
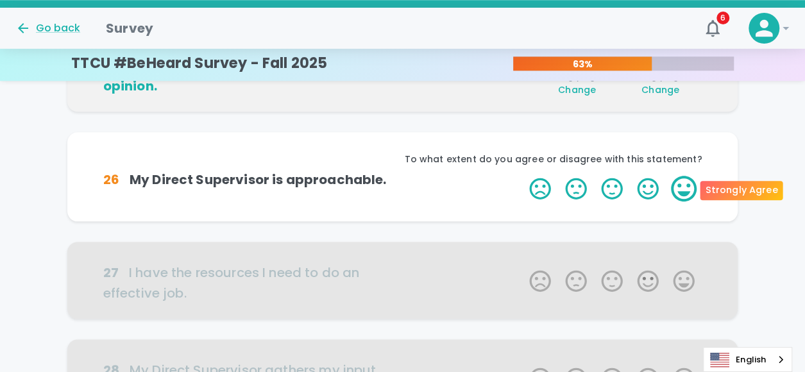
click at [682, 194] on label "5 Stars" at bounding box center [684, 189] width 36 height 26
click at [522, 176] on input "5 Stars" at bounding box center [522, 175] width 1 height 1
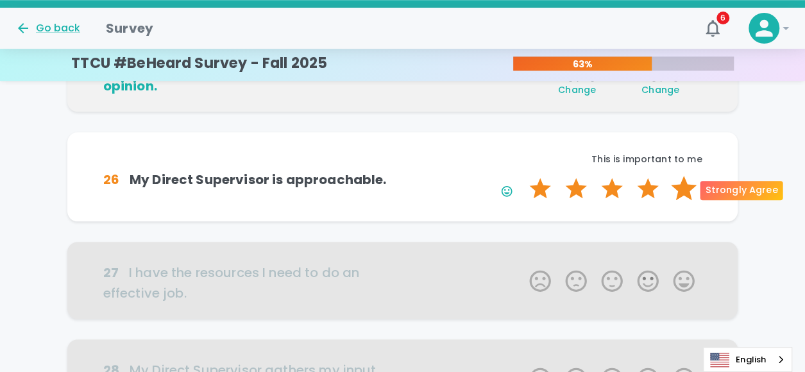
click at [682, 191] on label "5 Stars" at bounding box center [684, 189] width 36 height 26
click at [522, 176] on input "5 Stars" at bounding box center [522, 175] width 1 height 1
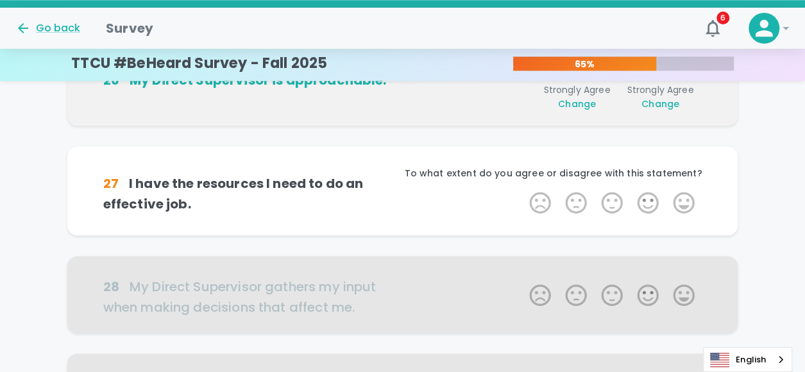
scroll to position [678, 0]
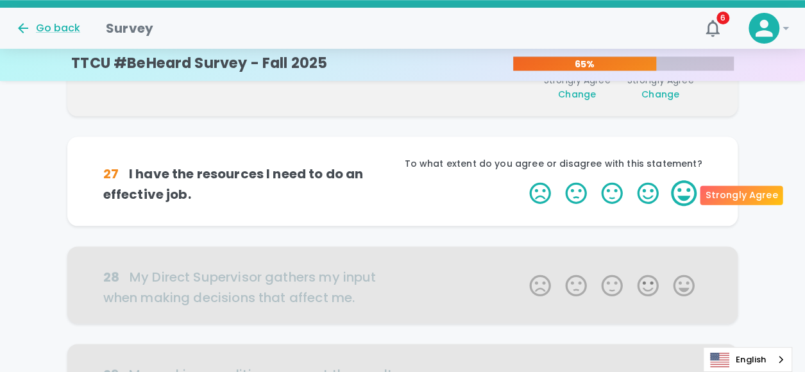
click at [684, 193] on label "5 Stars" at bounding box center [684, 193] width 36 height 26
click at [522, 180] on input "5 Stars" at bounding box center [522, 180] width 1 height 1
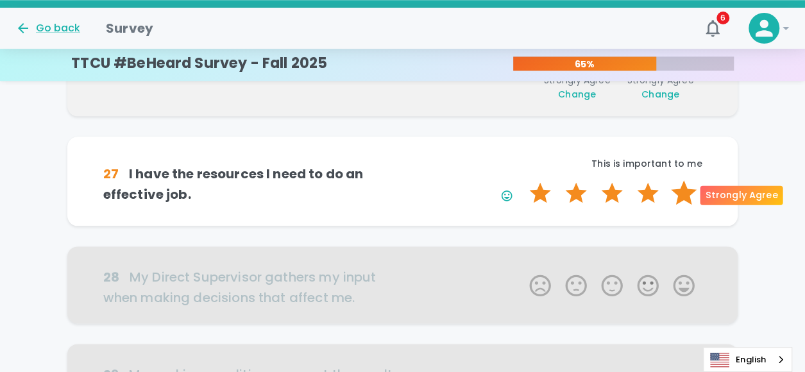
click at [680, 196] on label "5 Stars" at bounding box center [684, 193] width 36 height 26
click at [522, 180] on input "5 Stars" at bounding box center [522, 180] width 1 height 1
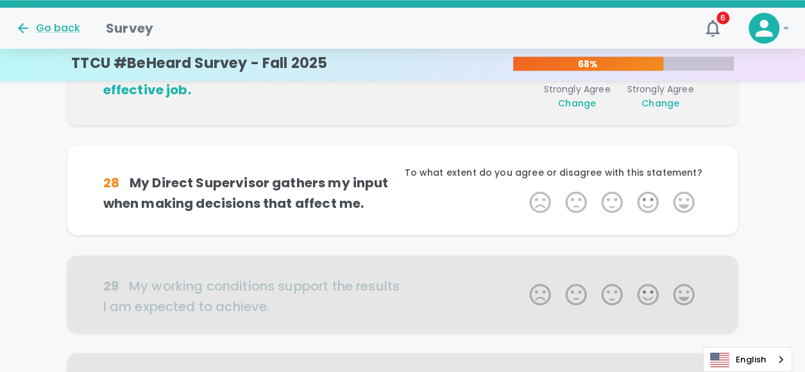
scroll to position [791, 0]
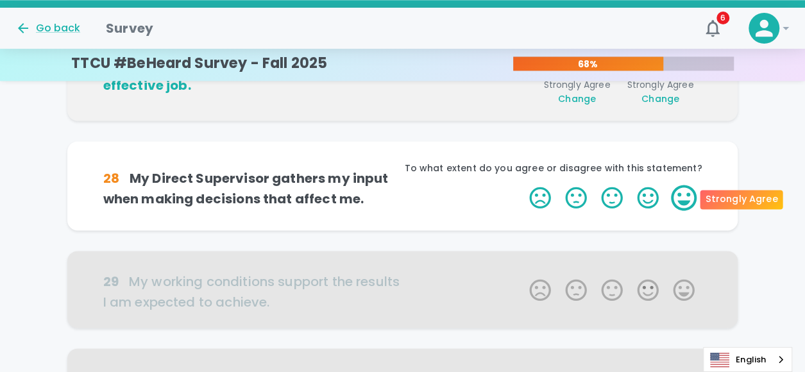
click at [691, 197] on label "5 Stars" at bounding box center [684, 198] width 36 height 26
click at [522, 185] on input "5 Stars" at bounding box center [522, 184] width 1 height 1
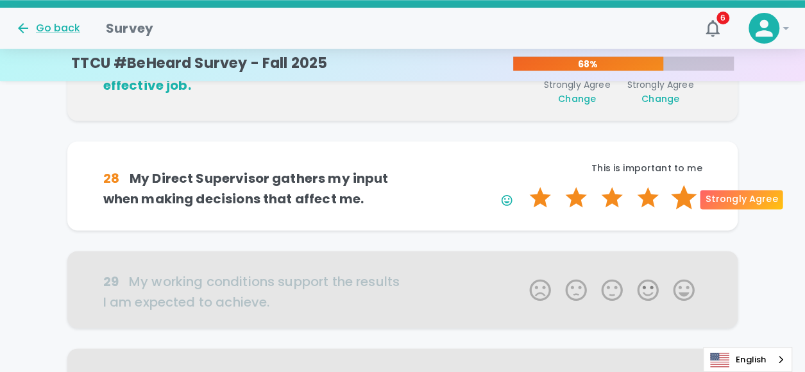
click at [685, 197] on label "5 Stars" at bounding box center [684, 198] width 36 height 26
click at [522, 185] on input "5 Stars" at bounding box center [522, 184] width 1 height 1
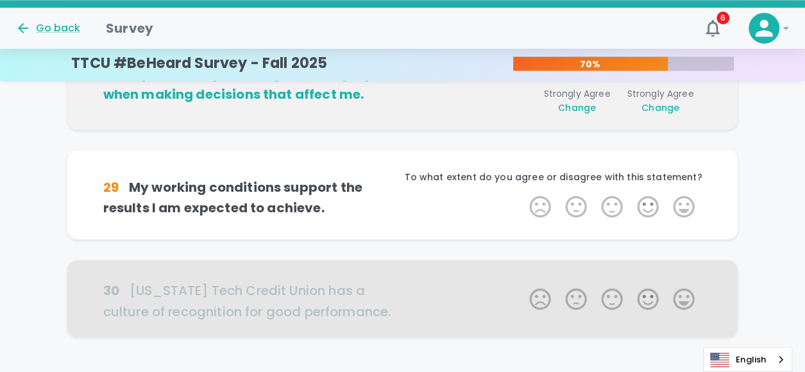
scroll to position [904, 0]
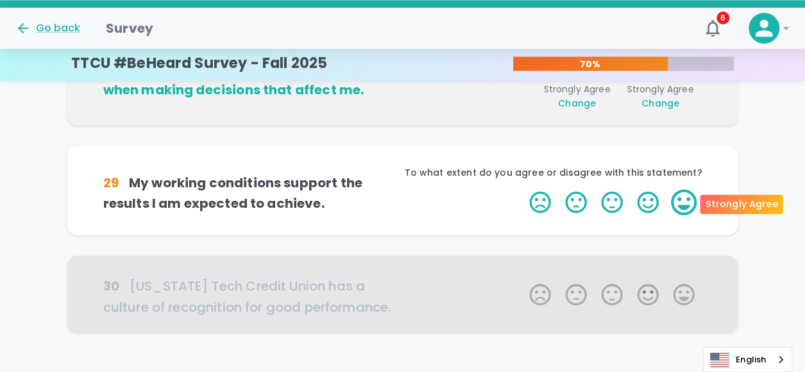
click at [680, 198] on label "5 Stars" at bounding box center [684, 202] width 36 height 26
click at [522, 189] on input "5 Stars" at bounding box center [522, 189] width 1 height 1
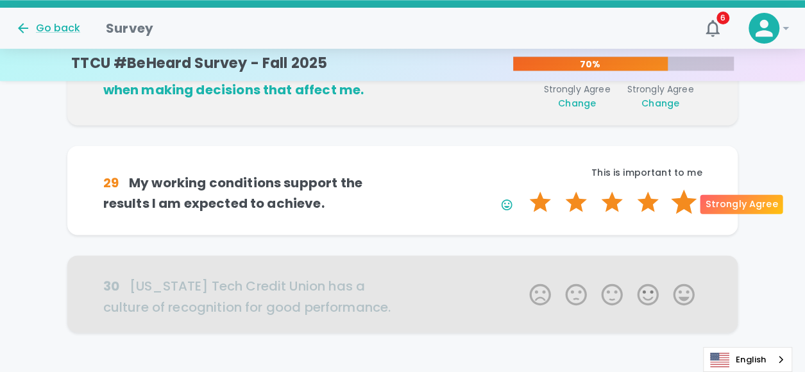
click at [683, 200] on label "5 Stars" at bounding box center [684, 202] width 36 height 26
click at [522, 189] on input "5 Stars" at bounding box center [522, 189] width 1 height 1
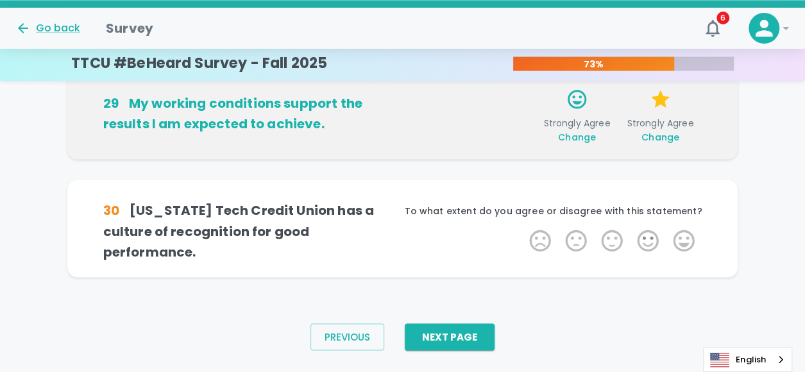
scroll to position [988, 0]
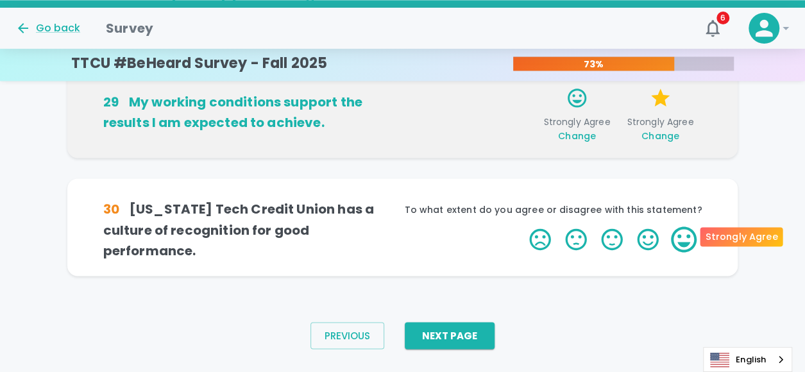
click at [694, 233] on label "5 Stars" at bounding box center [684, 240] width 36 height 26
click at [522, 227] on input "5 Stars" at bounding box center [522, 226] width 1 height 1
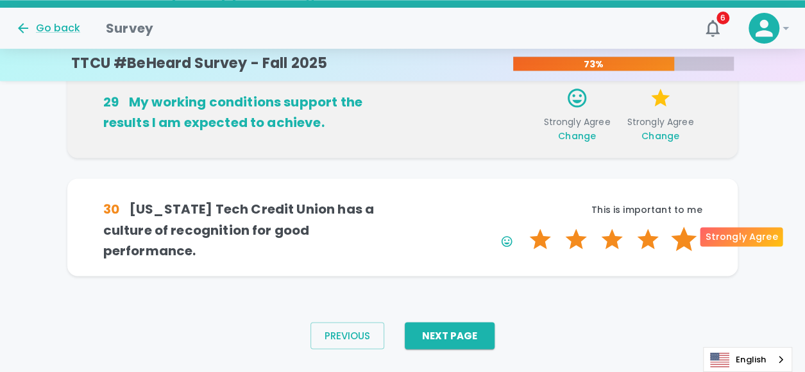
click at [690, 232] on label "5 Stars" at bounding box center [684, 240] width 36 height 26
click at [522, 227] on input "5 Stars" at bounding box center [522, 226] width 1 height 1
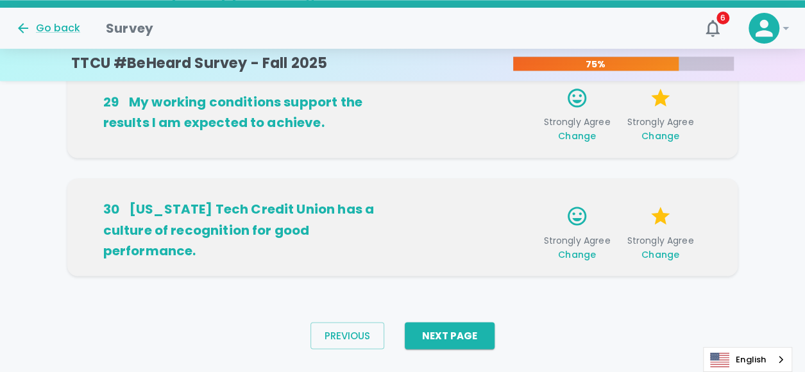
scroll to position [1008, 0]
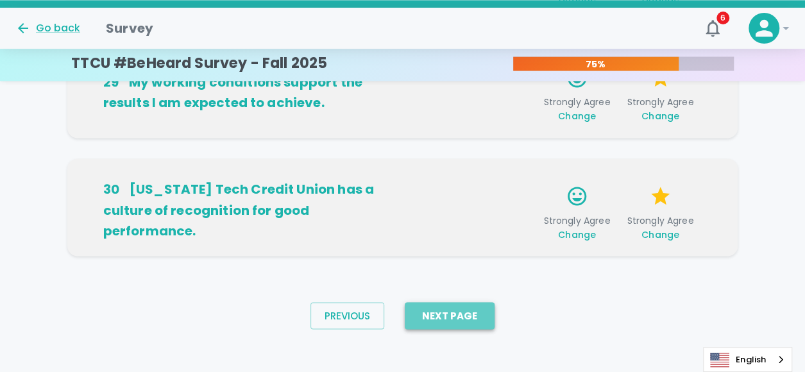
click at [488, 313] on button "Next Page" at bounding box center [450, 315] width 90 height 27
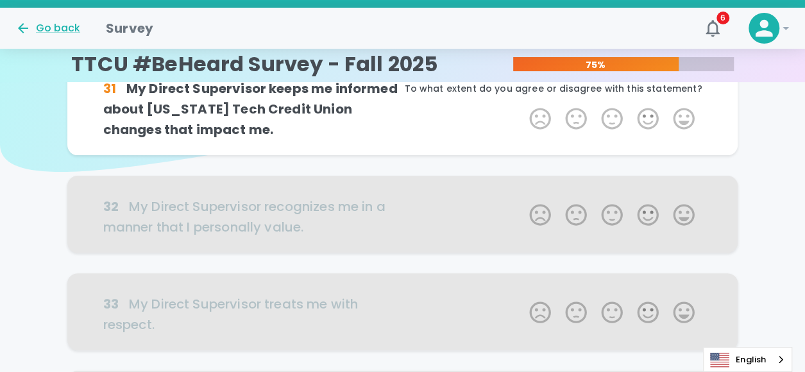
scroll to position [0, 0]
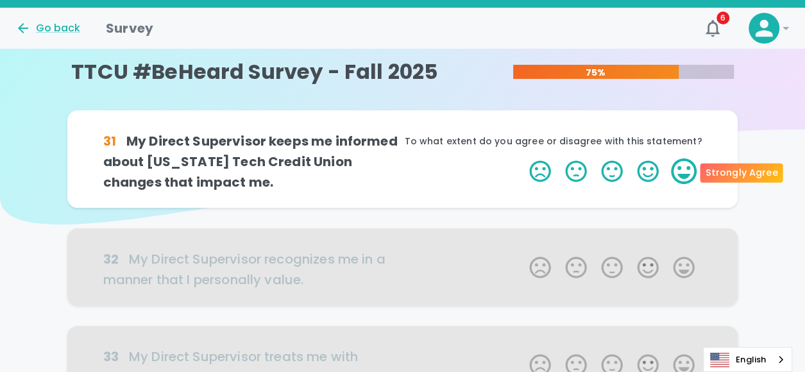
click at [684, 178] on label "5 Stars" at bounding box center [684, 172] width 36 height 26
click at [522, 159] on input "5 Stars" at bounding box center [522, 158] width 1 height 1
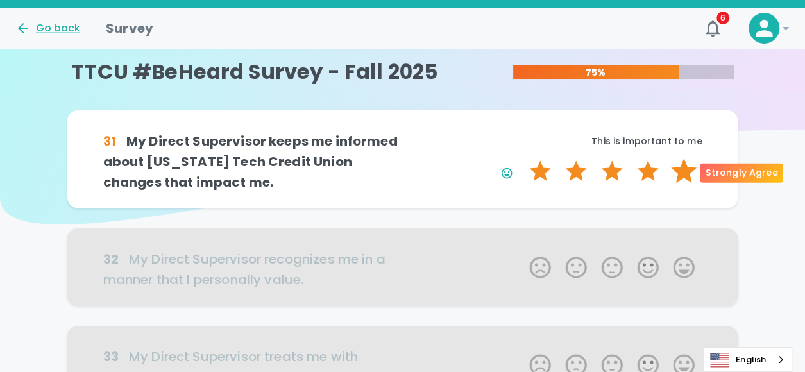
click at [682, 172] on label "5 Stars" at bounding box center [684, 172] width 36 height 26
click at [522, 159] on input "5 Stars" at bounding box center [522, 158] width 1 height 1
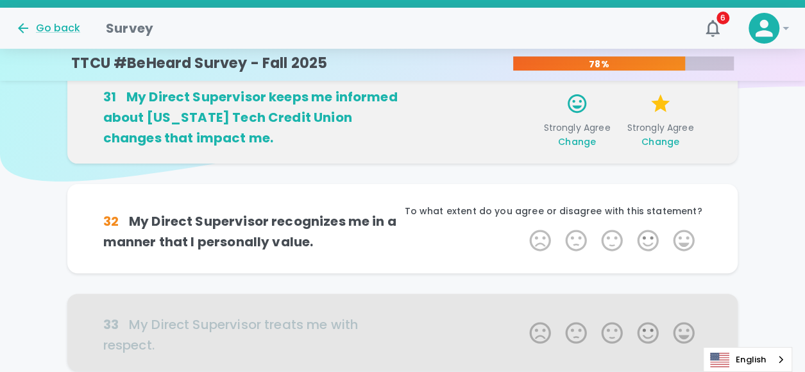
scroll to position [113, 0]
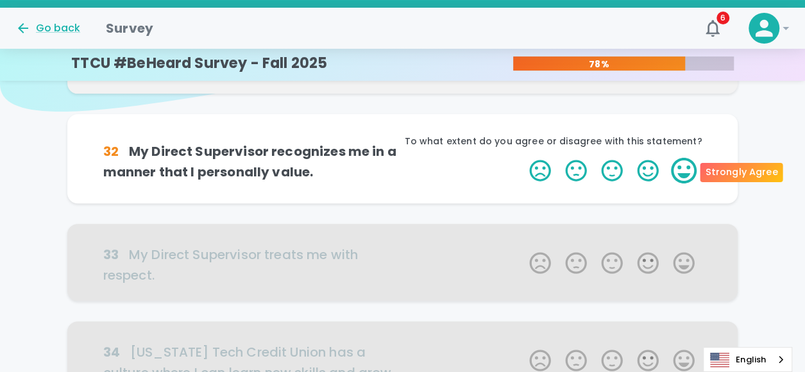
click at [683, 166] on label "5 Stars" at bounding box center [684, 171] width 36 height 26
click at [522, 158] on input "5 Stars" at bounding box center [522, 157] width 1 height 1
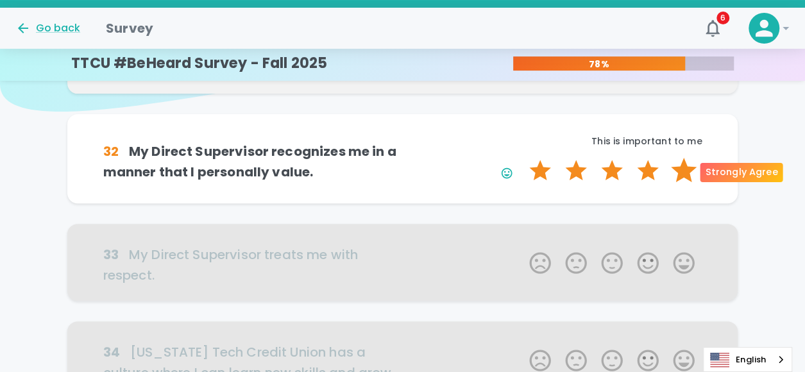
click at [681, 174] on label "5 Stars" at bounding box center [684, 171] width 36 height 26
click at [522, 158] on input "5 Stars" at bounding box center [522, 157] width 1 height 1
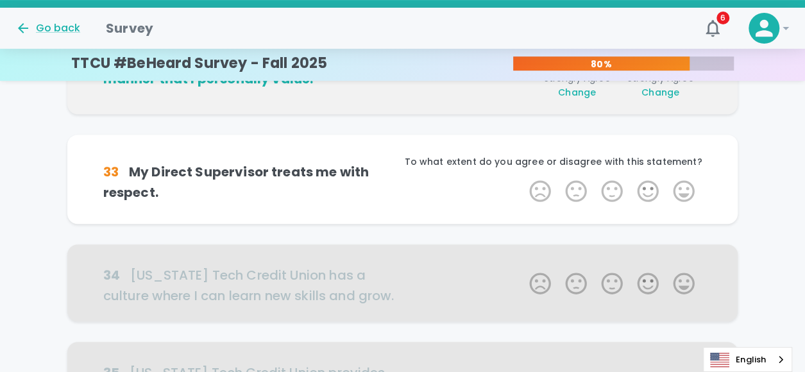
scroll to position [226, 0]
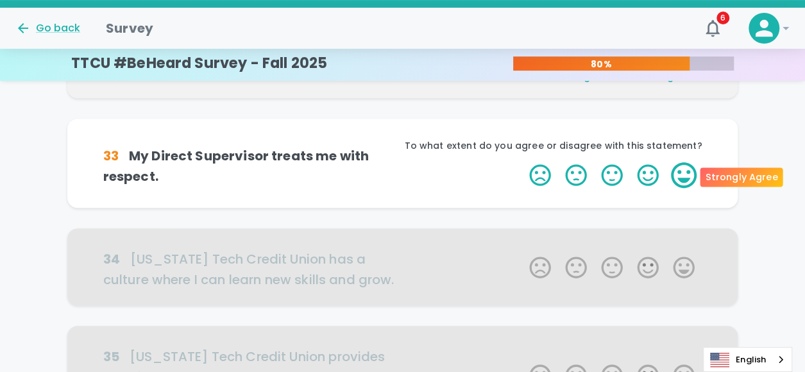
click at [673, 178] on label "5 Stars" at bounding box center [684, 175] width 36 height 26
click at [522, 162] on input "5 Stars" at bounding box center [522, 162] width 1 height 1
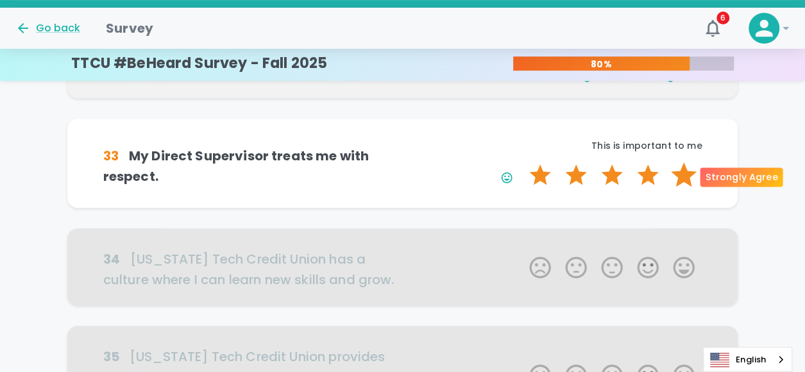
click at [678, 176] on label "5 Stars" at bounding box center [684, 175] width 36 height 26
click at [522, 162] on input "5 Stars" at bounding box center [522, 162] width 1 height 1
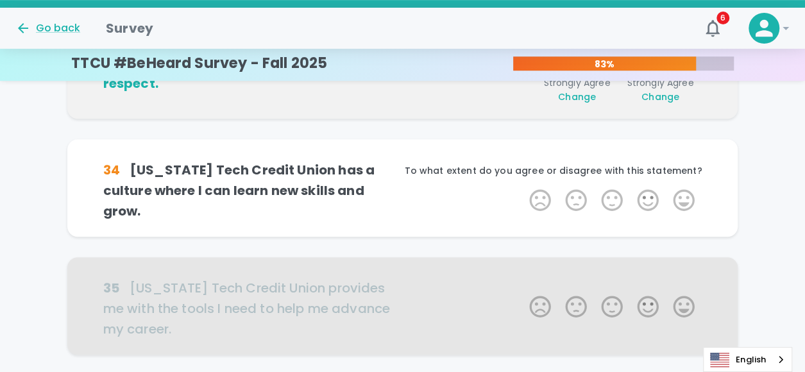
scroll to position [339, 0]
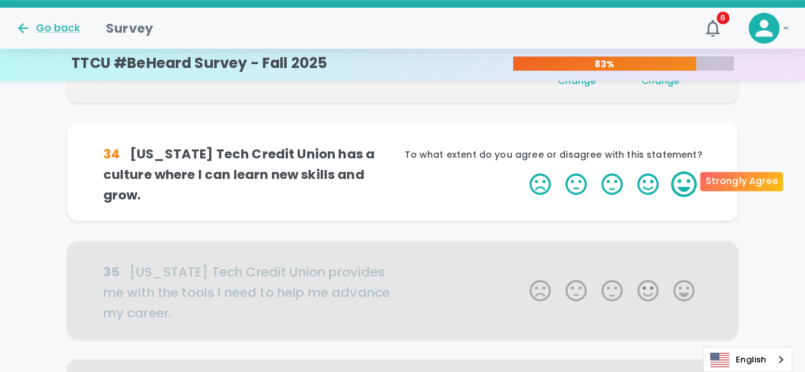
click at [687, 175] on label "5 Stars" at bounding box center [684, 184] width 36 height 26
click at [522, 171] on input "5 Stars" at bounding box center [522, 171] width 1 height 1
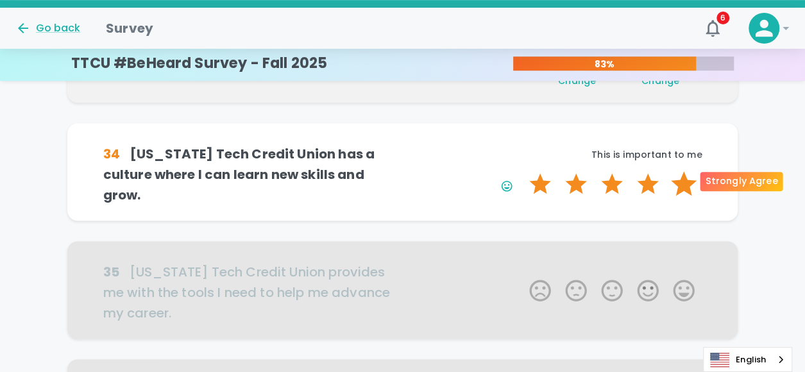
click at [687, 183] on label "5 Stars" at bounding box center [684, 184] width 36 height 26
click at [522, 171] on input "5 Stars" at bounding box center [522, 171] width 1 height 1
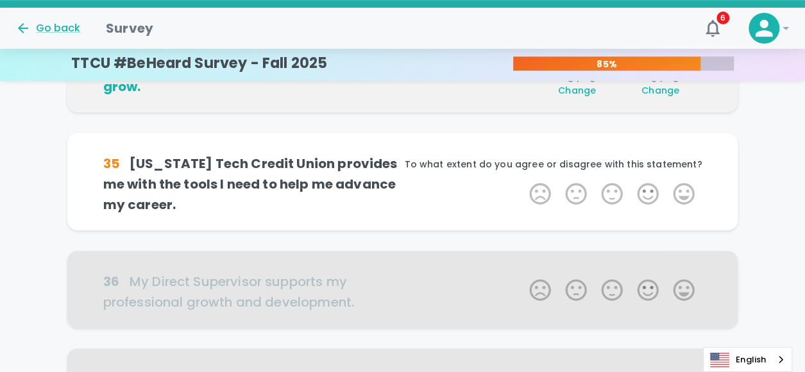
scroll to position [452, 0]
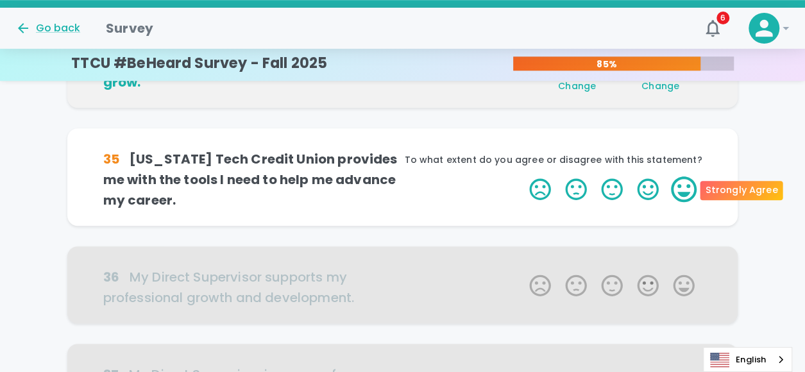
click at [681, 193] on label "5 Stars" at bounding box center [684, 189] width 36 height 26
click at [522, 176] on input "5 Stars" at bounding box center [522, 176] width 1 height 1
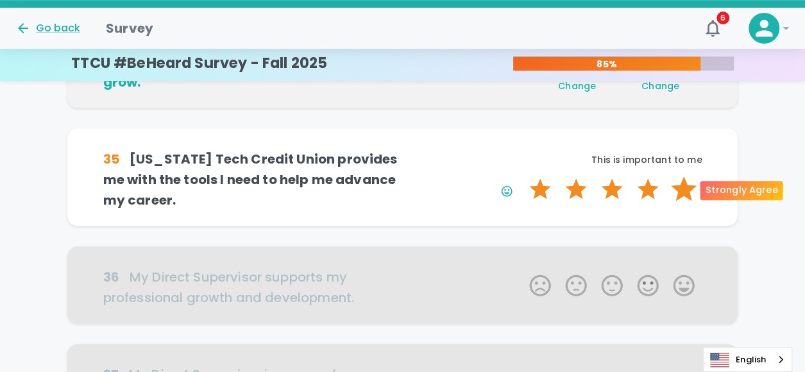
click at [682, 189] on label "5 Stars" at bounding box center [684, 189] width 36 height 26
click at [522, 176] on input "5 Stars" at bounding box center [522, 176] width 1 height 1
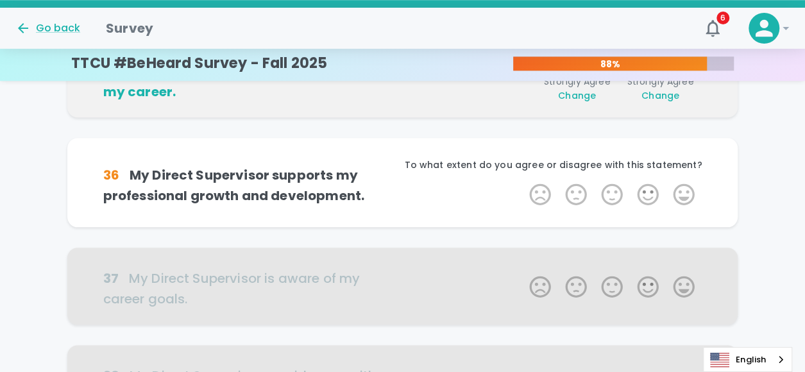
scroll to position [565, 0]
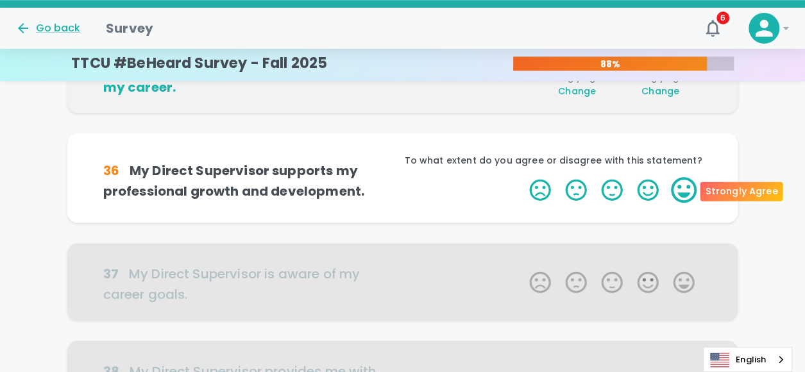
click at [680, 189] on label "5 Stars" at bounding box center [684, 190] width 36 height 26
click at [522, 177] on input "5 Stars" at bounding box center [522, 176] width 1 height 1
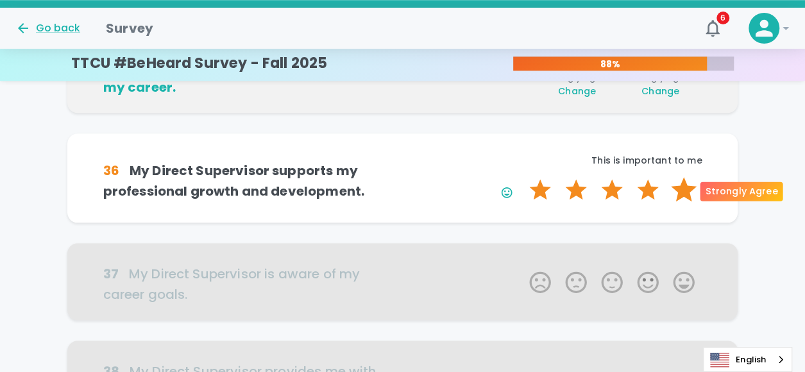
click at [682, 189] on label "5 Stars" at bounding box center [684, 190] width 36 height 26
click at [522, 177] on input "5 Stars" at bounding box center [522, 176] width 1 height 1
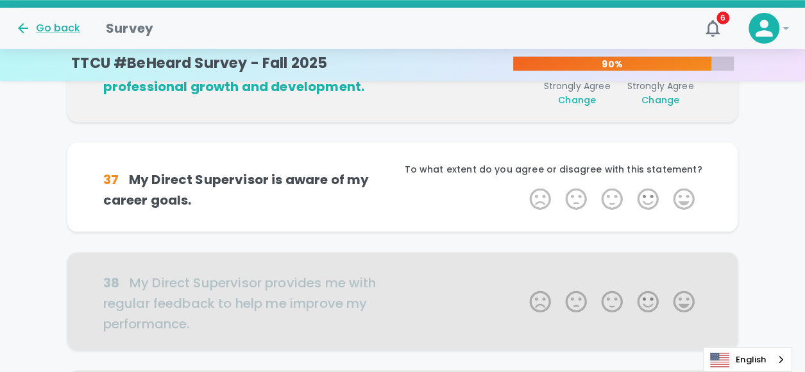
scroll to position [678, 0]
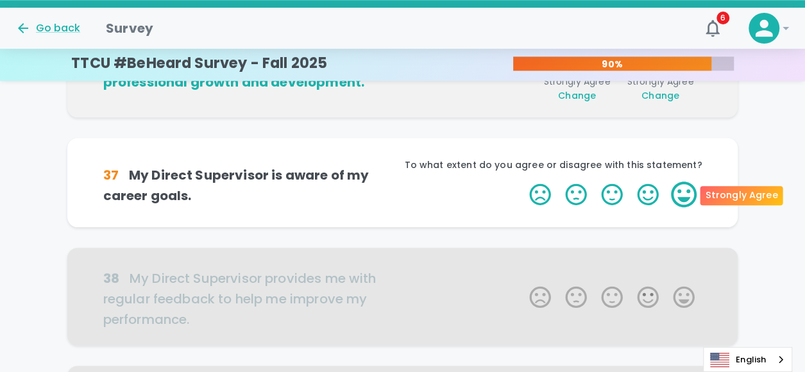
click at [686, 197] on label "5 Stars" at bounding box center [684, 195] width 36 height 26
click at [522, 182] on input "5 Stars" at bounding box center [522, 181] width 1 height 1
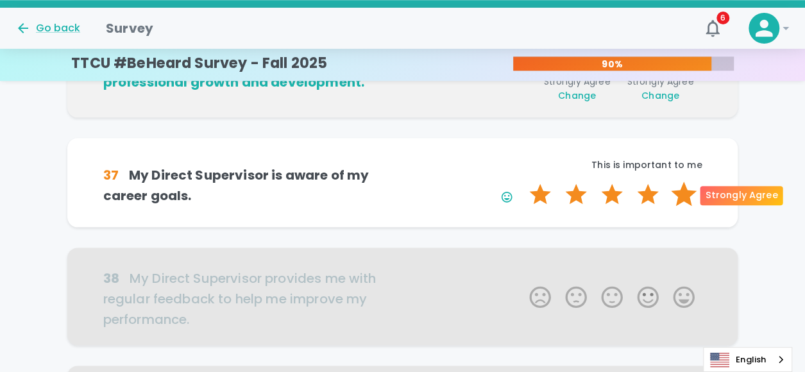
click at [683, 197] on label "5 Stars" at bounding box center [684, 195] width 36 height 26
click at [522, 182] on input "5 Stars" at bounding box center [522, 181] width 1 height 1
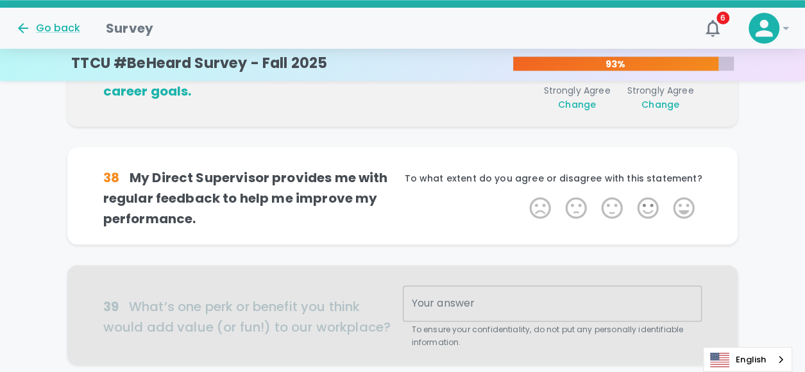
scroll to position [791, 0]
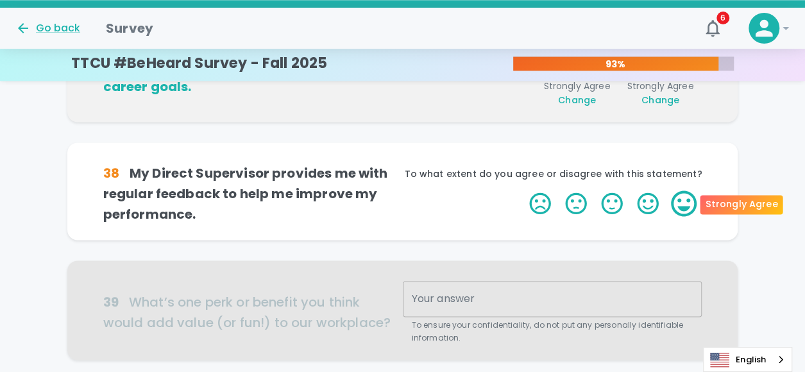
click at [683, 203] on label "5 Stars" at bounding box center [684, 204] width 36 height 26
click at [522, 191] on input "5 Stars" at bounding box center [522, 190] width 1 height 1
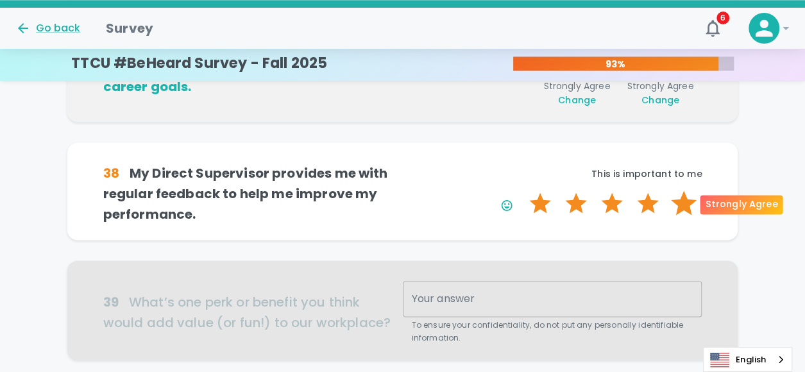
click at [689, 200] on label "5 Stars" at bounding box center [684, 204] width 36 height 26
click at [522, 191] on input "5 Stars" at bounding box center [522, 190] width 1 height 1
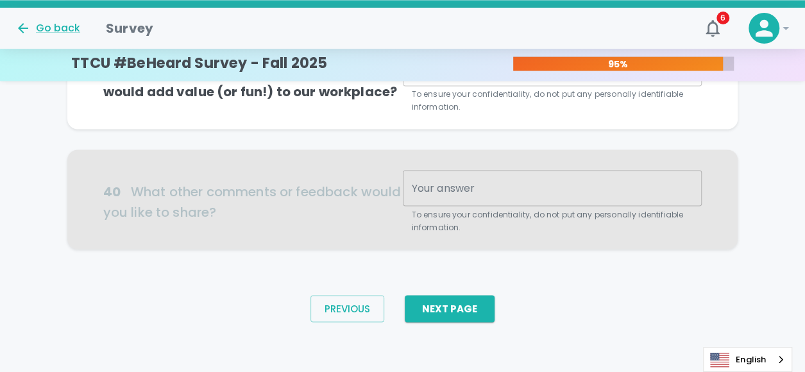
scroll to position [957, 0]
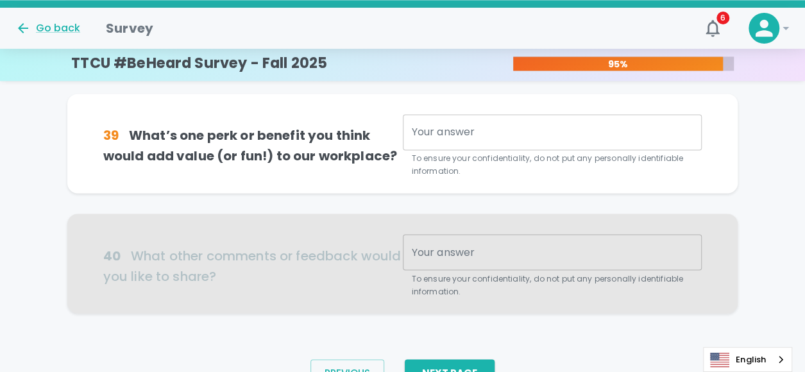
click at [463, 141] on div "x Your answer" at bounding box center [553, 132] width 300 height 36
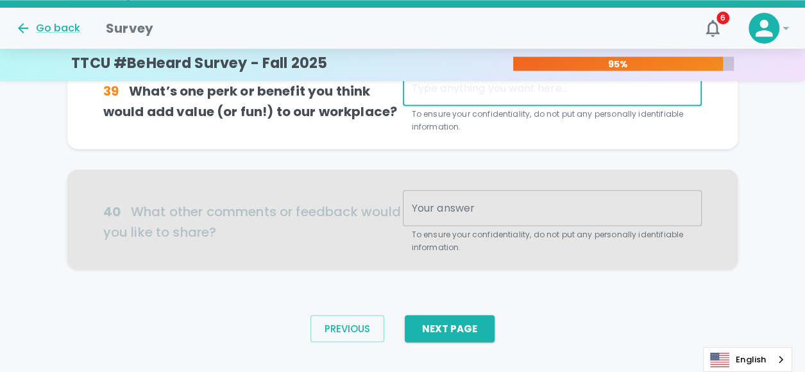
scroll to position [1022, 0]
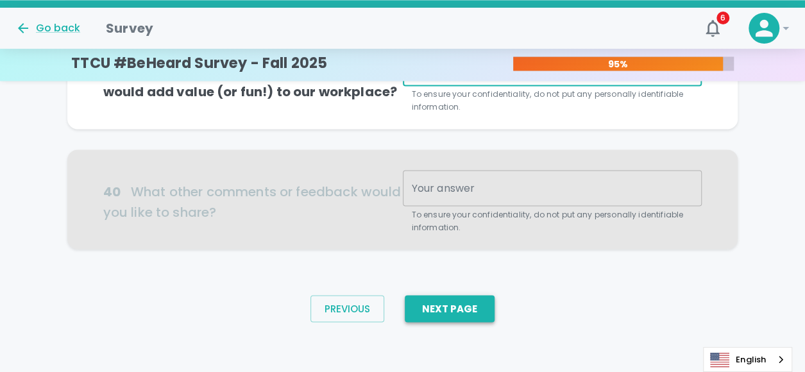
click at [462, 307] on button "Next Page" at bounding box center [450, 308] width 90 height 27
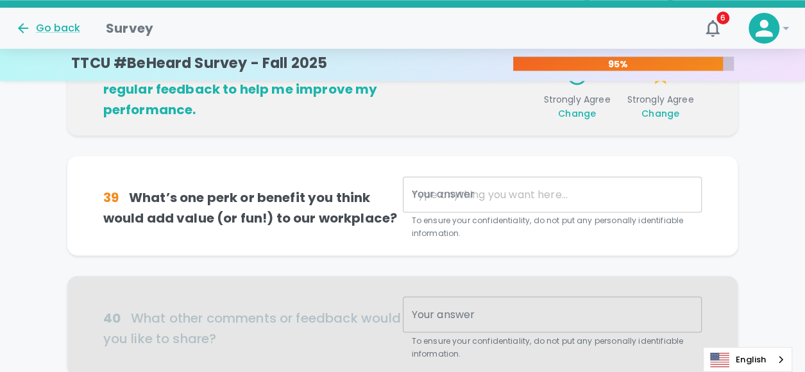
scroll to position [893, 0]
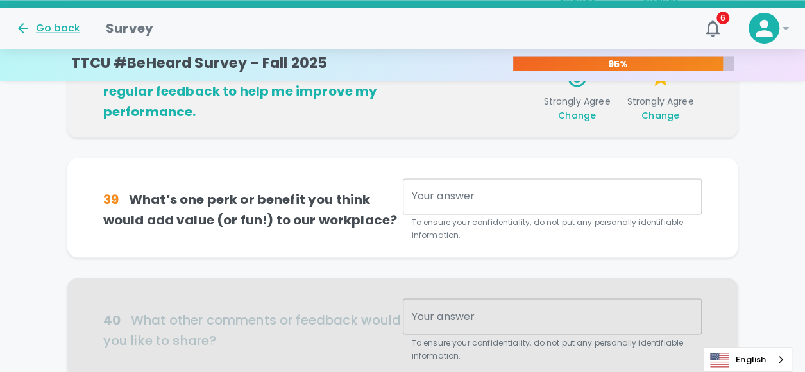
click at [518, 201] on textarea "Your answer" at bounding box center [553, 196] width 282 height 15
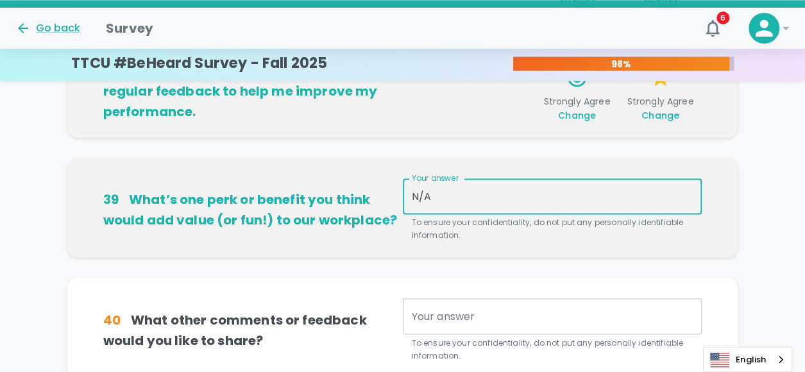
type textarea "N/A"
click at [569, 289] on div "40 What other comments or feedback would you like to share? Your answer x Your …" at bounding box center [402, 327] width 671 height 99
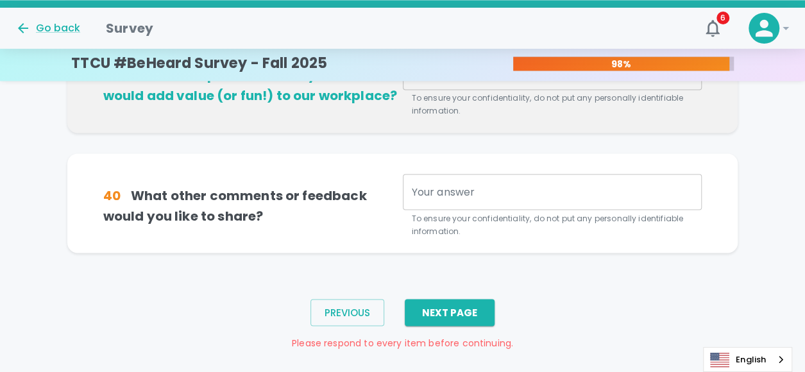
scroll to position [1022, 0]
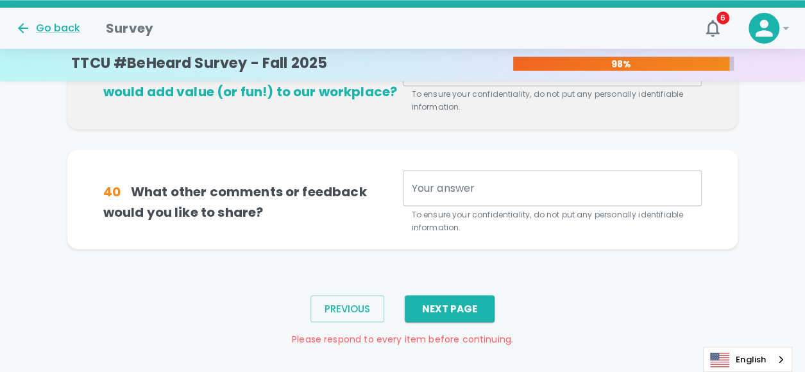
click at [462, 196] on div "x Your answer" at bounding box center [553, 188] width 300 height 36
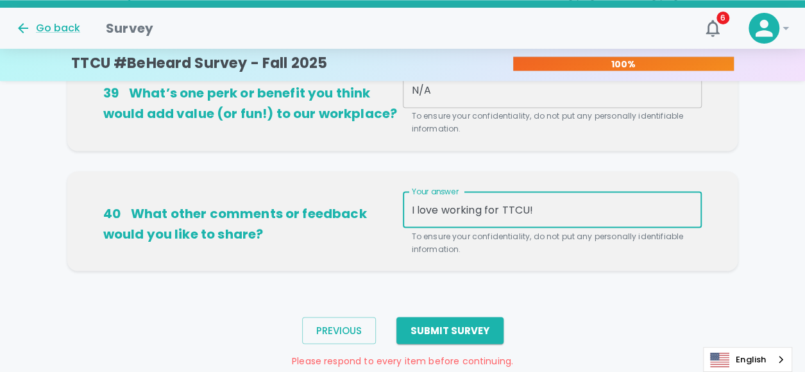
scroll to position [1034, 0]
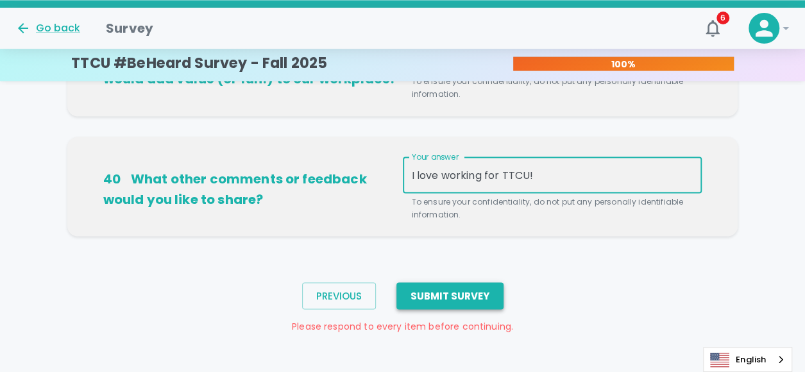
type textarea "I love working for TTCU!"
click at [429, 295] on button "Submit Survey" at bounding box center [450, 295] width 107 height 27
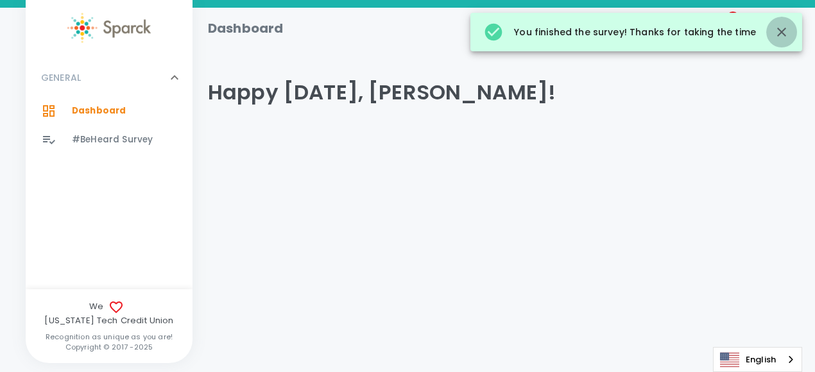
click at [778, 32] on icon "button" at bounding box center [781, 31] width 15 height 15
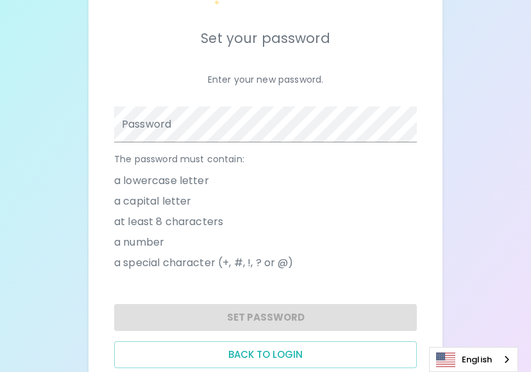
scroll to position [128, 0]
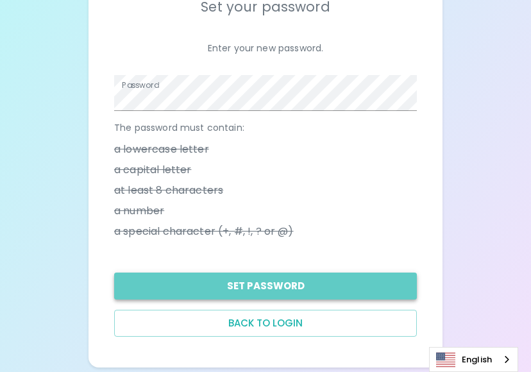
click at [262, 287] on button "Set Password" at bounding box center [265, 286] width 303 height 27
